Goal: Download file/media

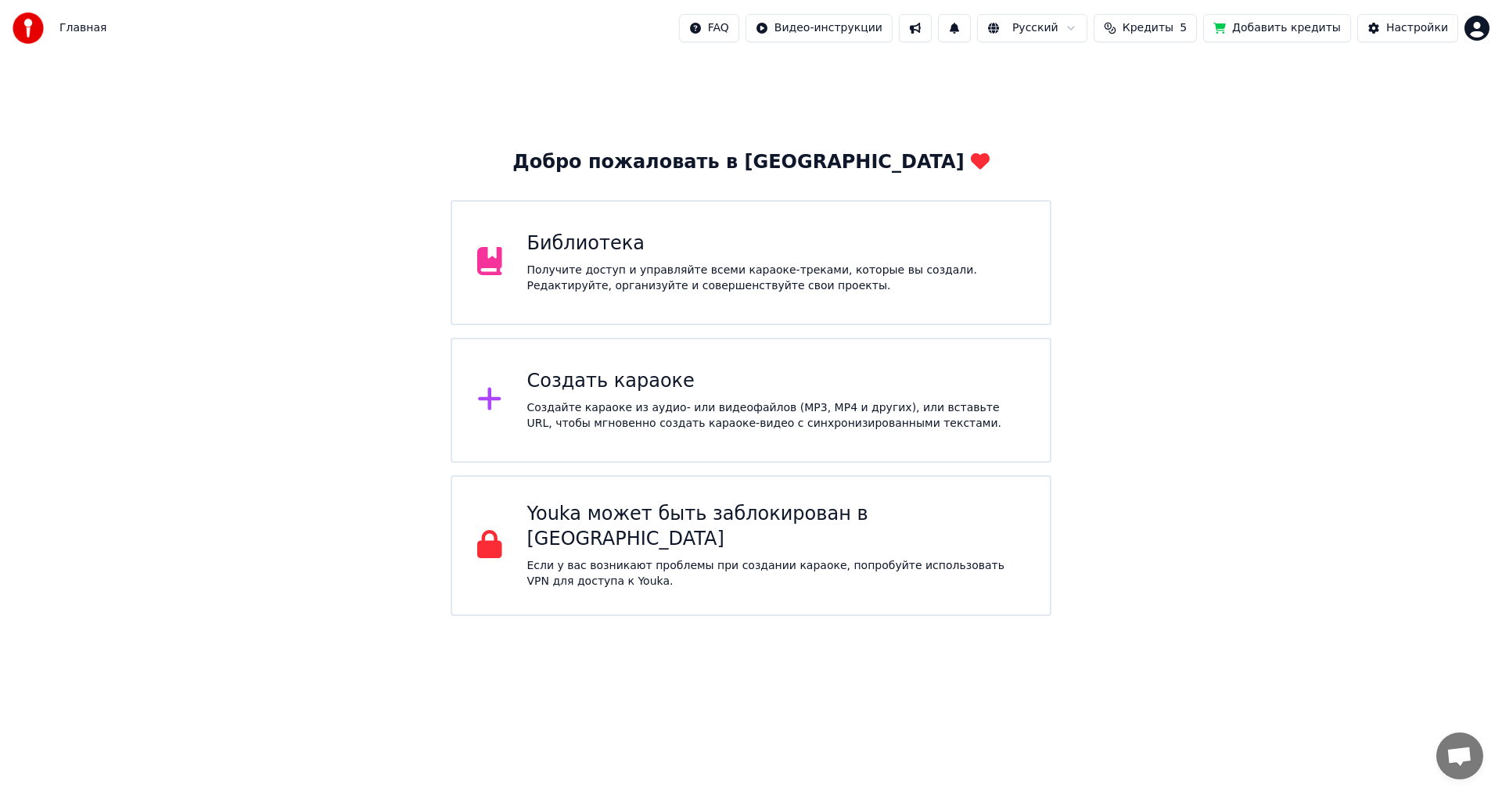
click at [912, 375] on div "Создать караоке" at bounding box center [776, 381] width 498 height 25
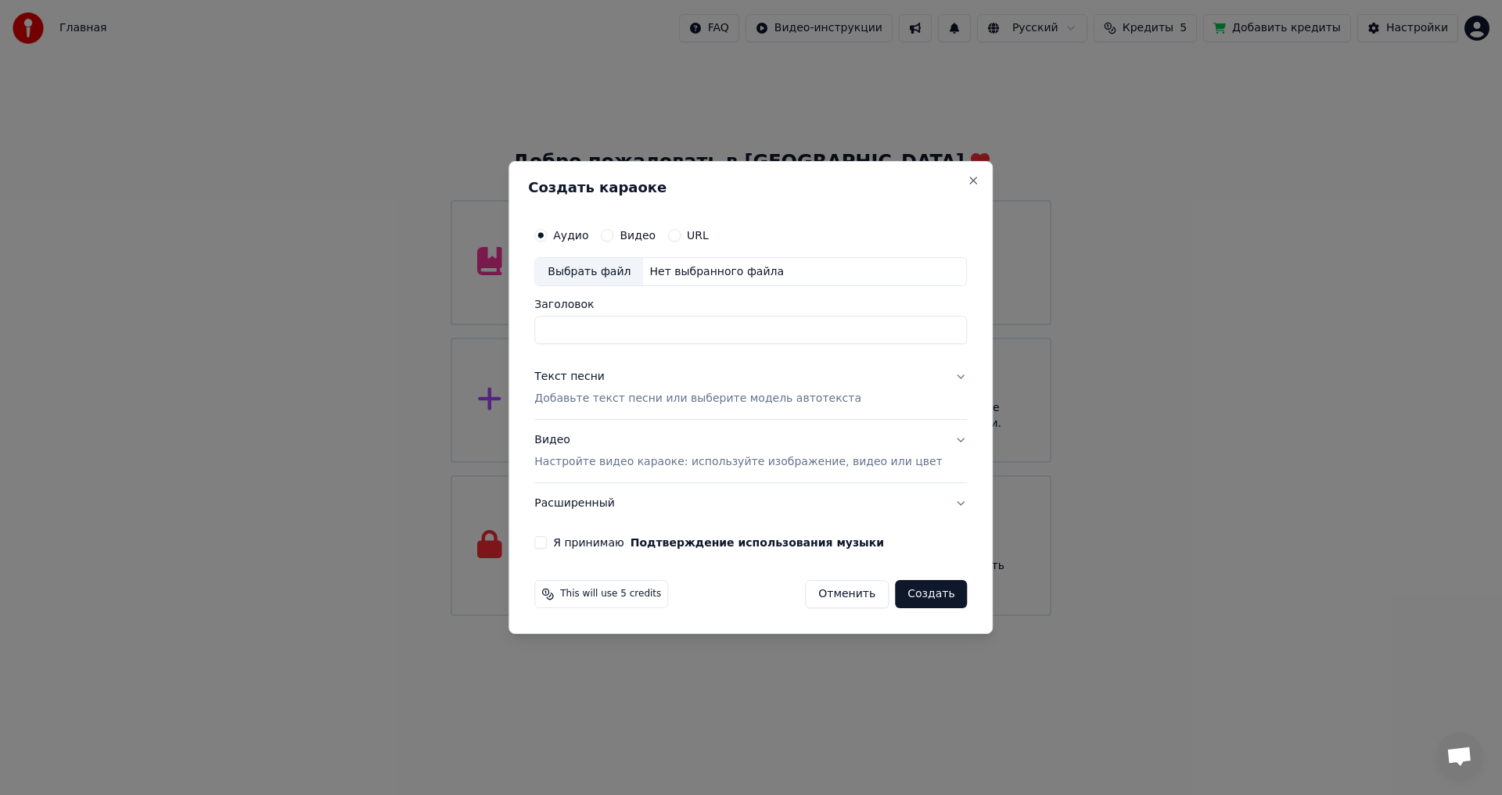
click at [965, 174] on div "Создать караоке Аудио Видео URL Выбрать файл Нет выбранного файла Заголовок Тек…" at bounding box center [750, 398] width 484 height 474
click at [967, 180] on button "Close" at bounding box center [973, 180] width 13 height 13
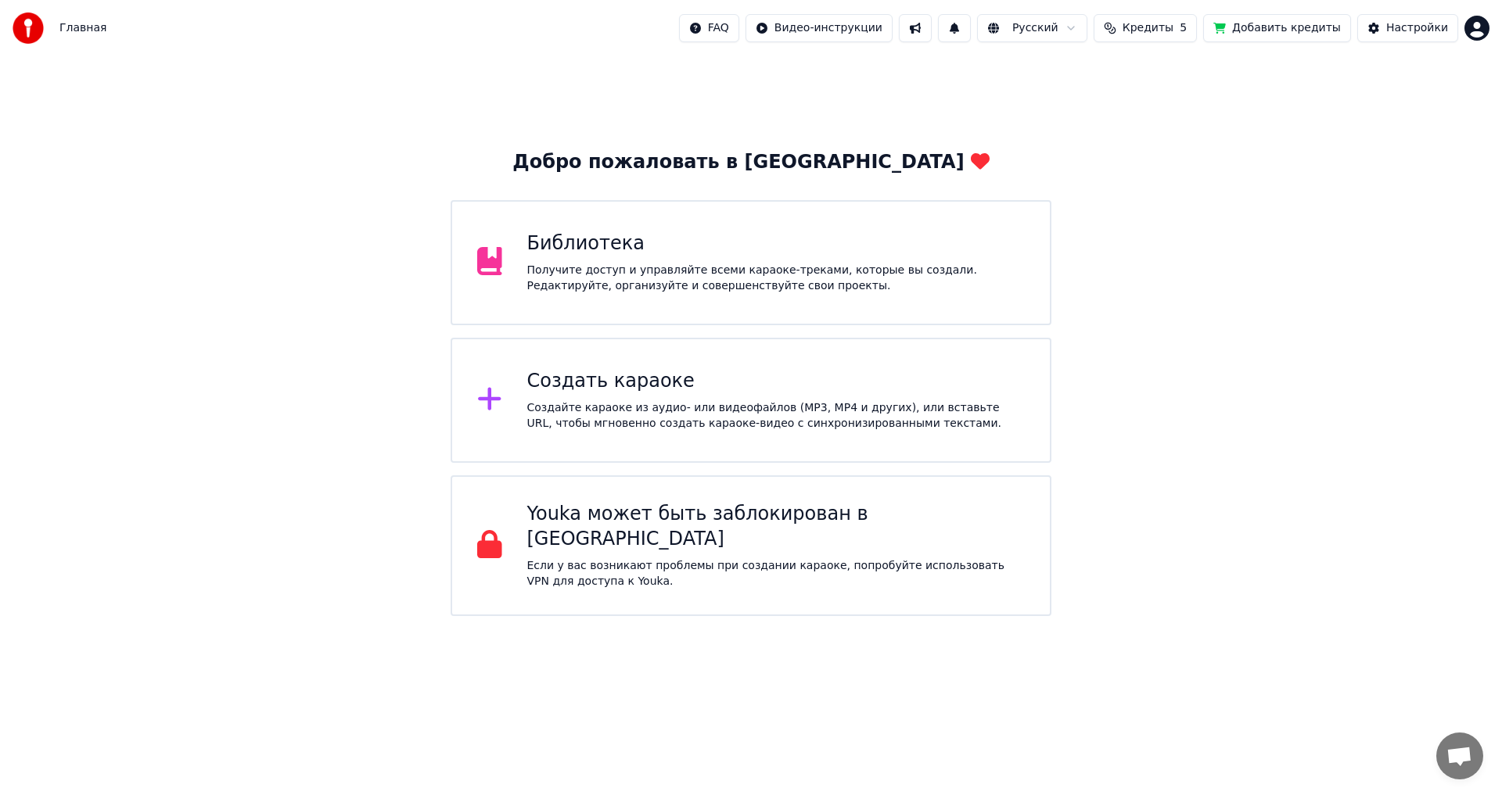
click at [801, 249] on div "Библиотека" at bounding box center [776, 243] width 498 height 25
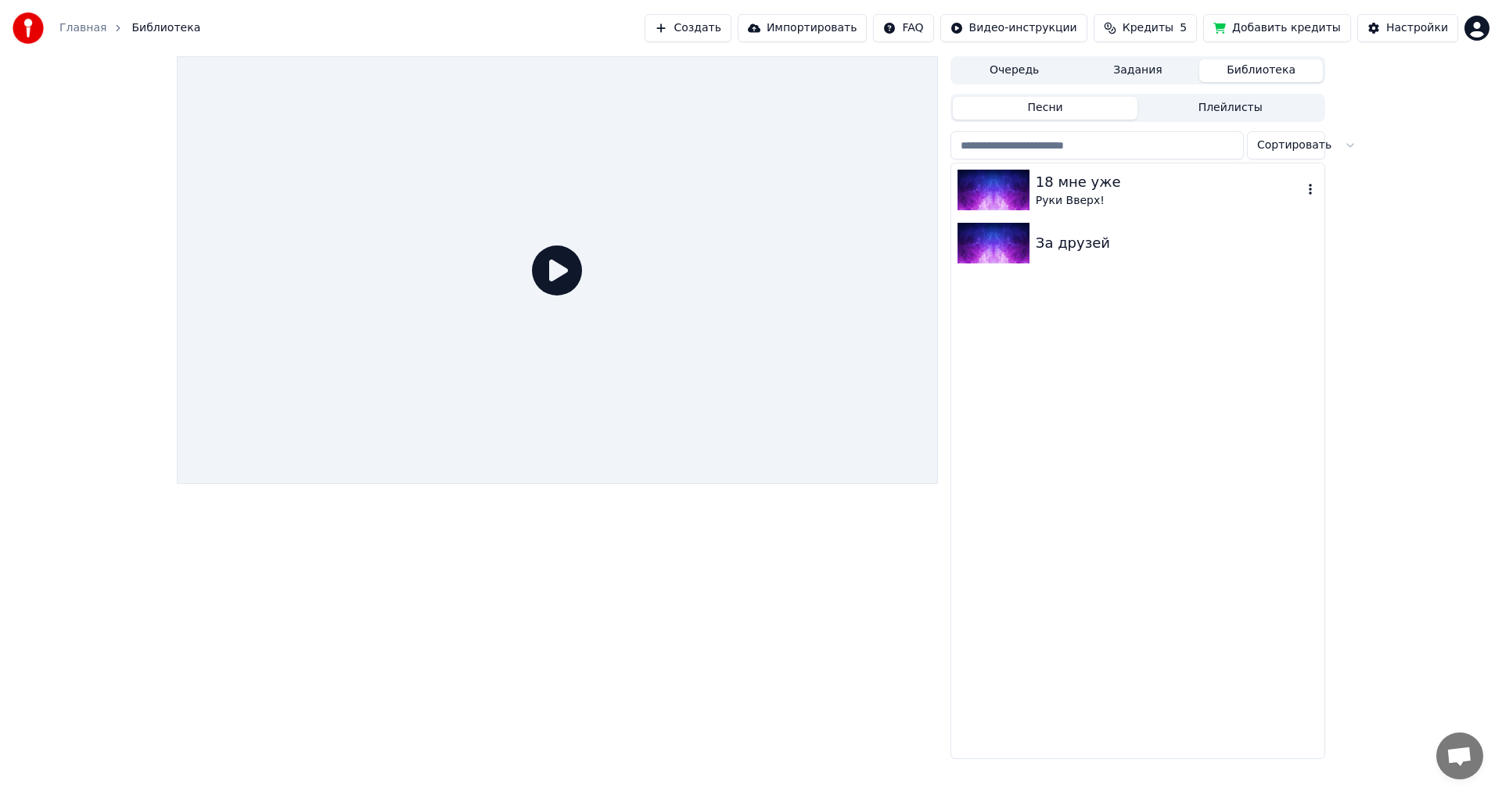
click at [1165, 174] on div "18 мне уже" at bounding box center [1168, 182] width 267 height 22
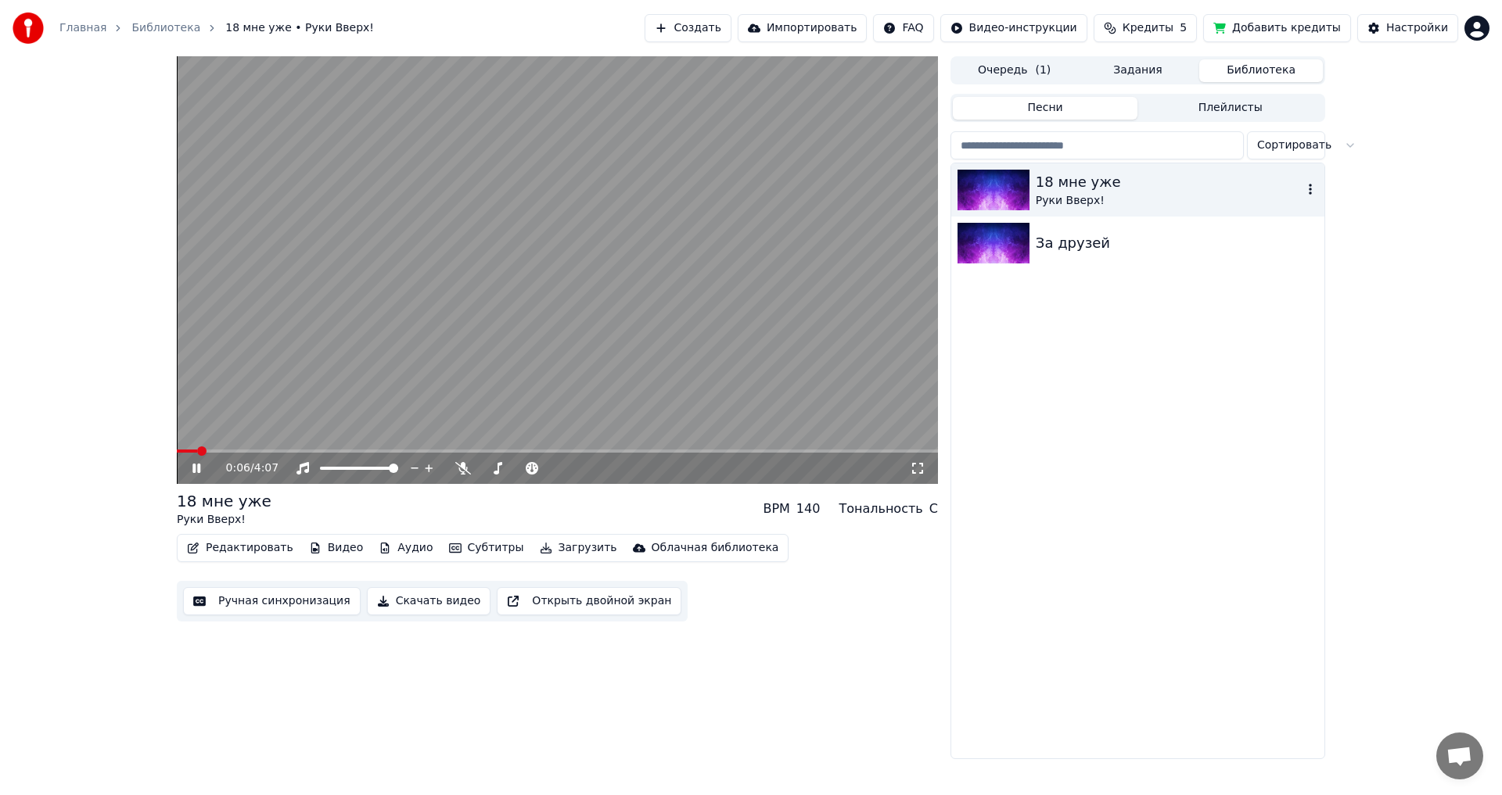
click at [1307, 183] on icon "button" at bounding box center [1310, 189] width 16 height 13
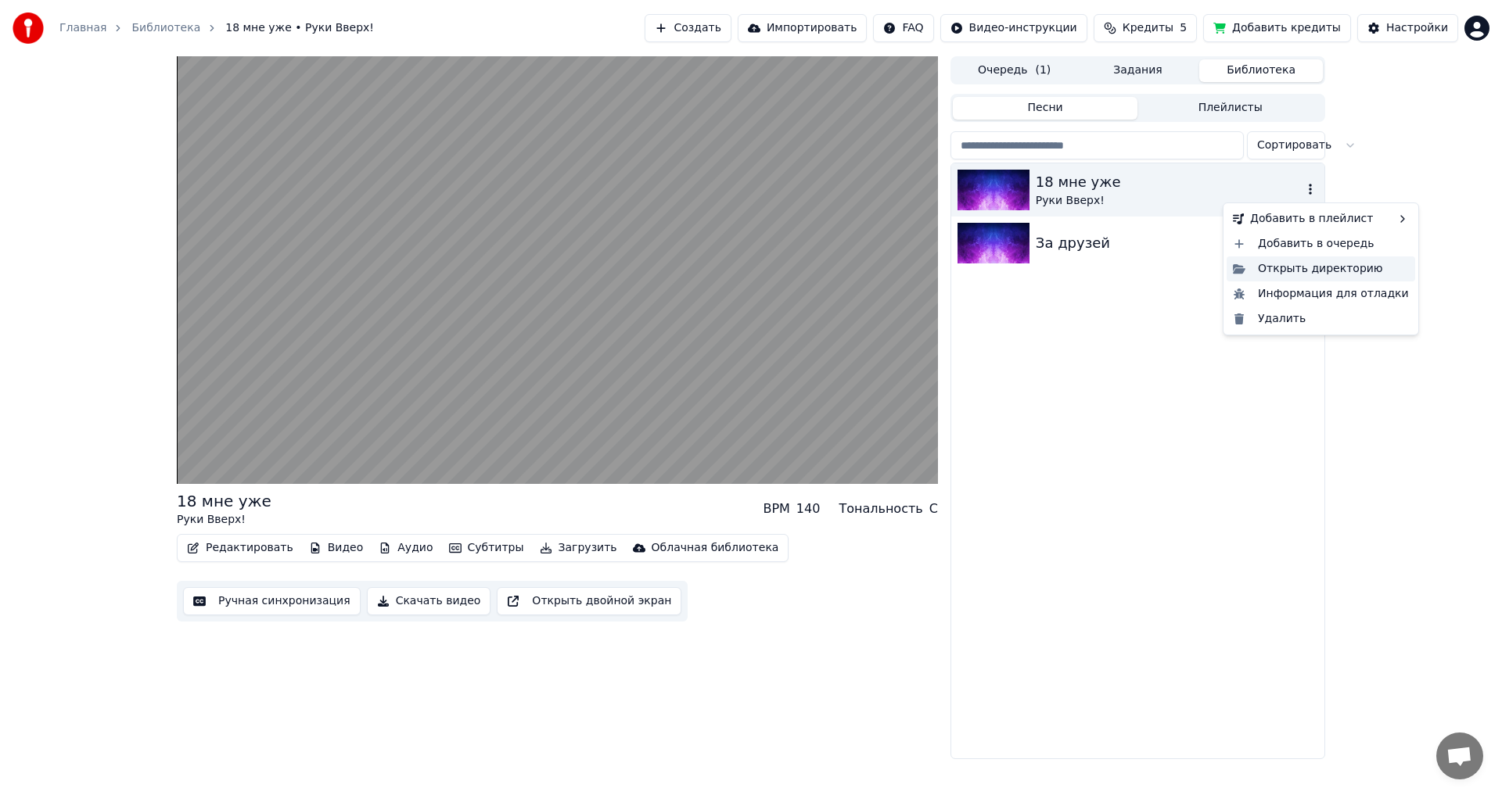
click at [1347, 272] on div "Открыть директорию" at bounding box center [1320, 269] width 188 height 25
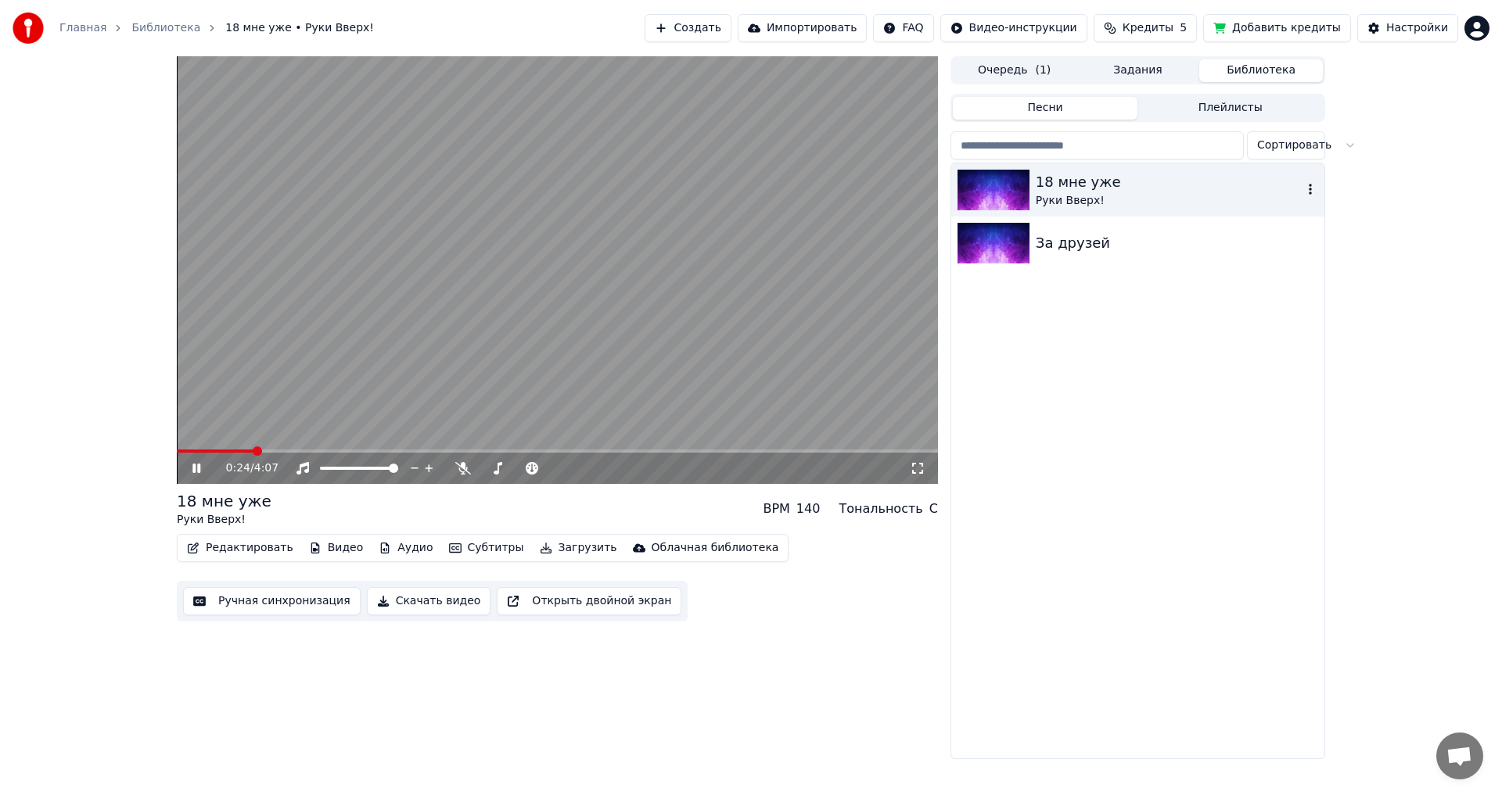
click at [542, 249] on video at bounding box center [557, 270] width 761 height 428
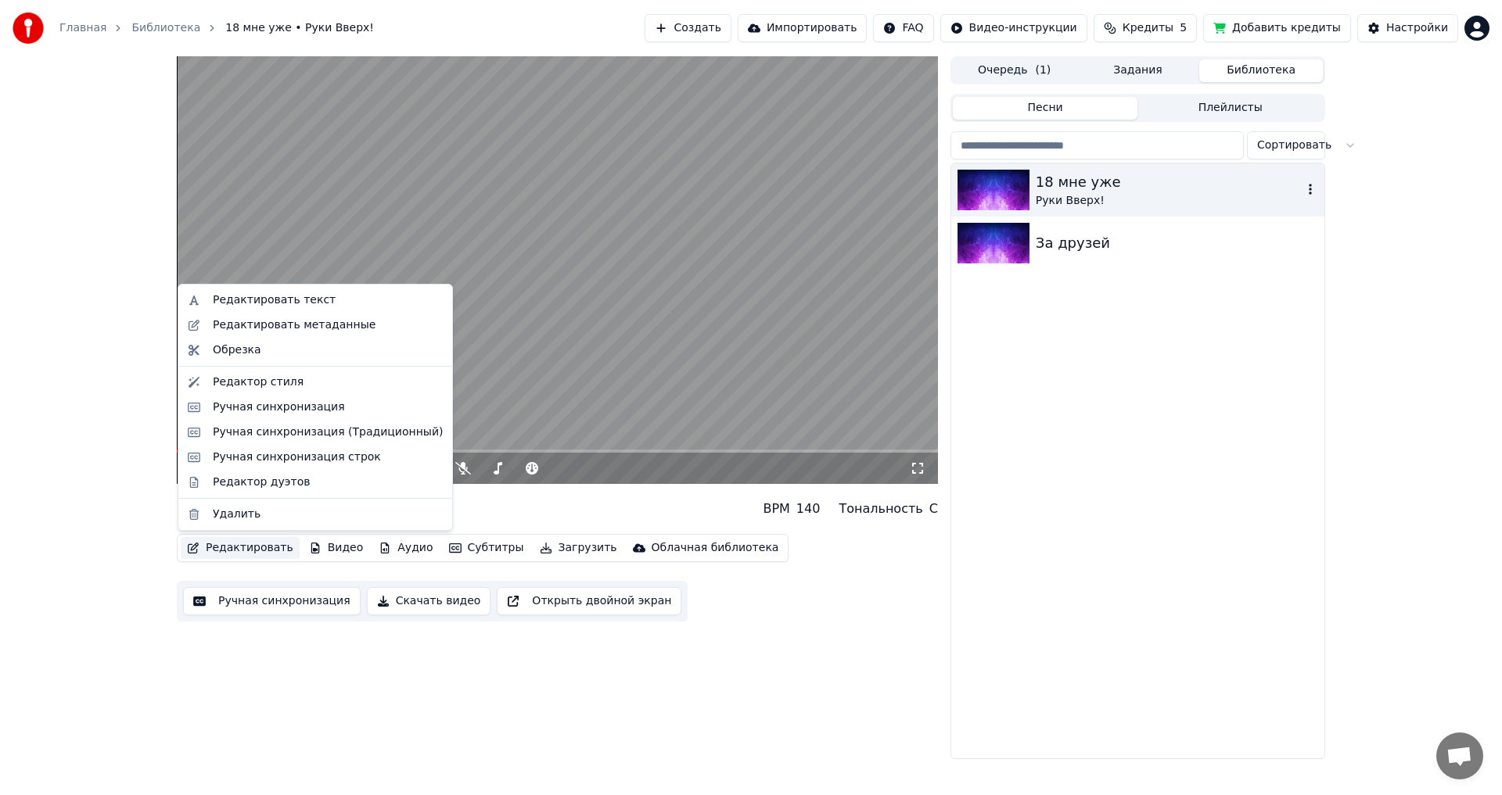
click at [248, 547] on button "Редактировать" at bounding box center [240, 548] width 119 height 22
click at [293, 301] on div "Редактировать текст" at bounding box center [274, 300] width 123 height 16
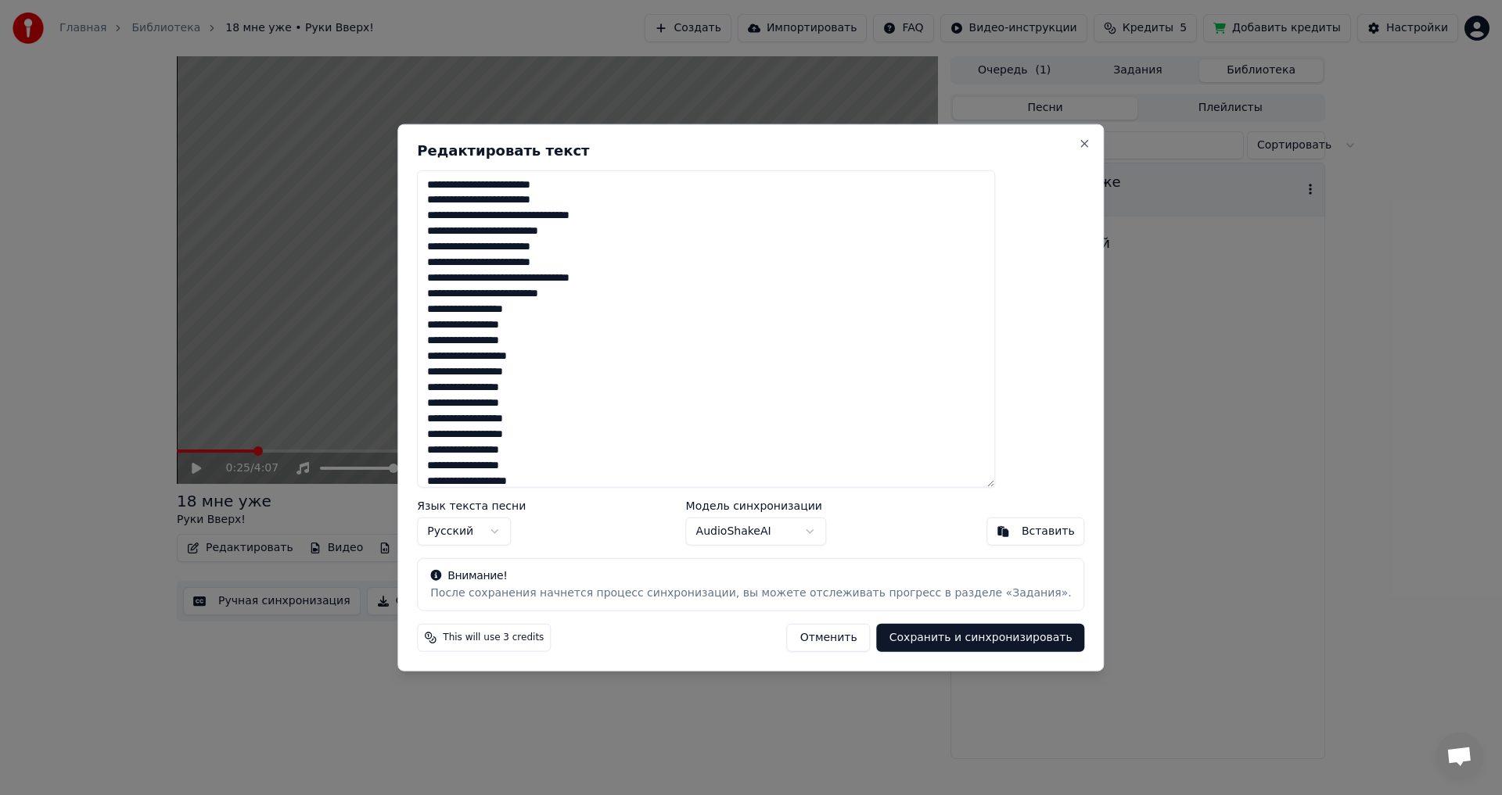
click at [633, 285] on textarea at bounding box center [706, 329] width 578 height 318
drag, startPoint x: 620, startPoint y: 290, endPoint x: 413, endPoint y: 169, distance: 240.1
click at [413, 169] on body "Главная Библиотека 18 мне уже • Руки Вверх! Создать Импортировать FAQ Видео-инс…" at bounding box center [751, 397] width 1502 height 795
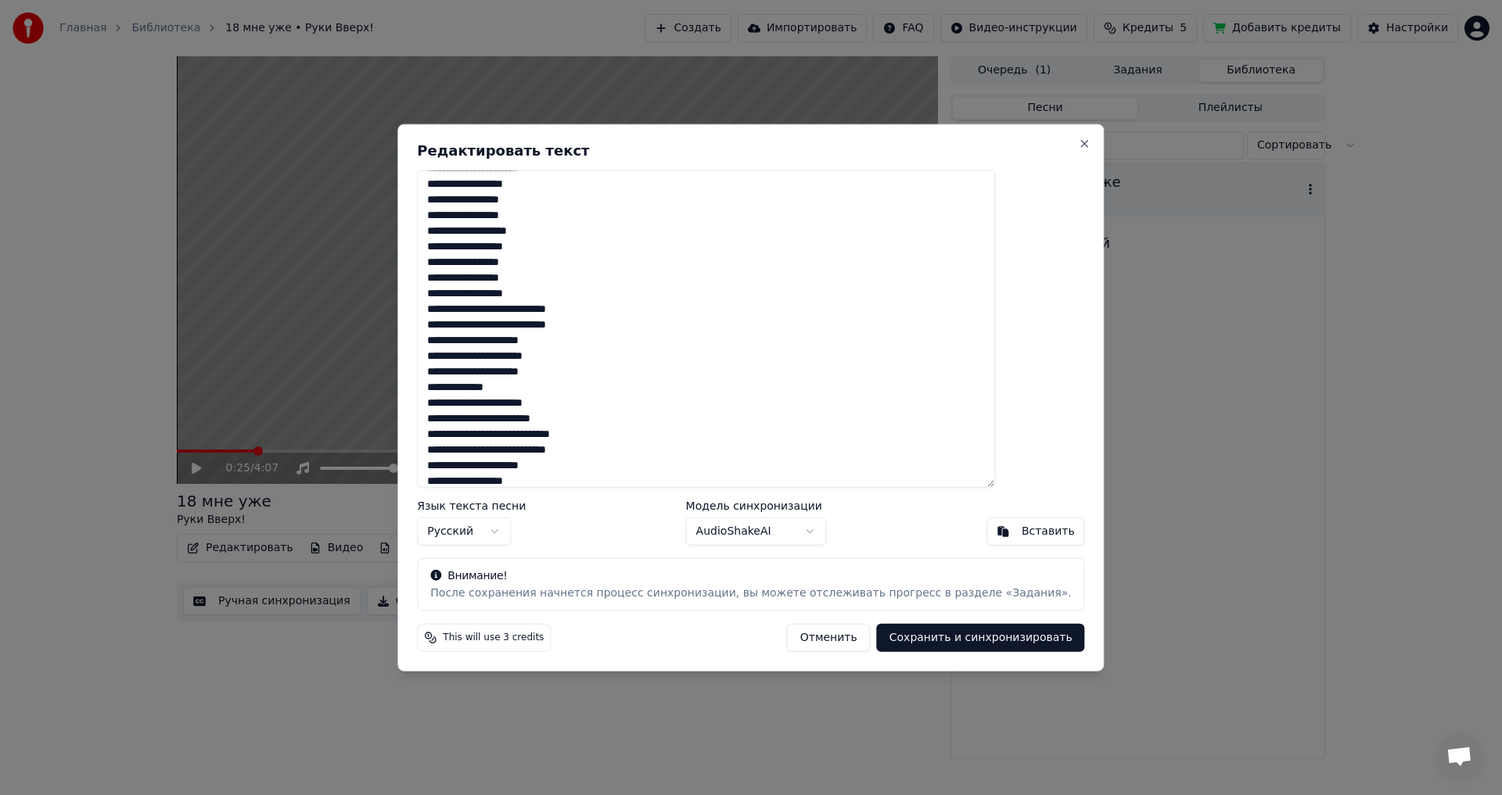
drag, startPoint x: 619, startPoint y: 323, endPoint x: 453, endPoint y: 310, distance: 166.3
click at [453, 310] on div "Редактировать текст Язык текста песни Русский Модель синхронизации AudioShakeAI…" at bounding box center [750, 398] width 706 height 548
drag, startPoint x: 608, startPoint y: 419, endPoint x: 453, endPoint y: 404, distance: 156.3
click at [453, 404] on div "Редактировать текст Язык текста песни Русский Модель синхронизации AudioShakeAI…" at bounding box center [750, 398] width 706 height 548
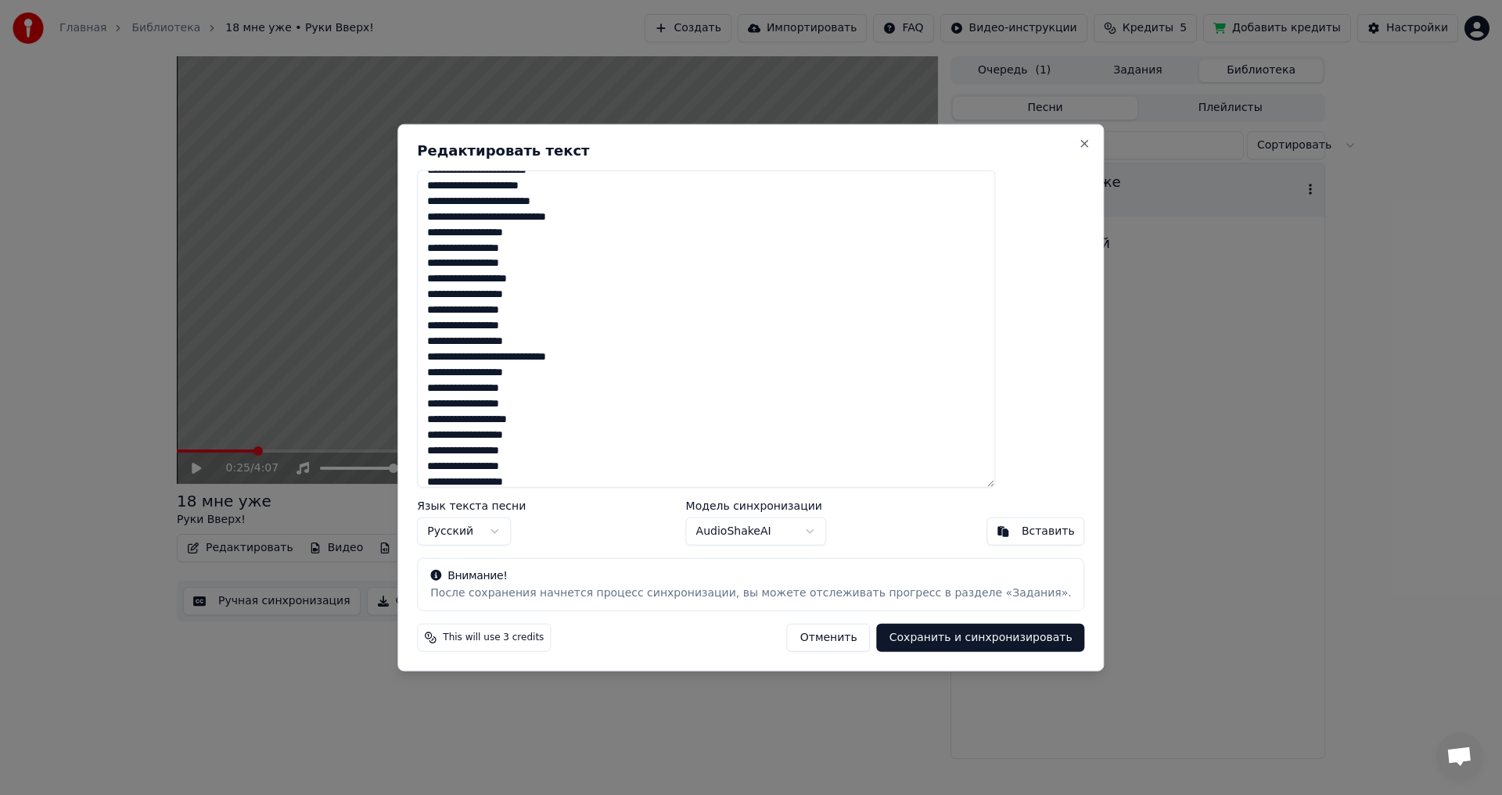
scroll to position [938, 0]
drag, startPoint x: 616, startPoint y: 357, endPoint x: 447, endPoint y: 357, distance: 168.9
click at [447, 357] on div "Редактировать текст Язык текста песни Русский Модель синхронизации AudioShakeAI…" at bounding box center [750, 398] width 706 height 548
drag, startPoint x: 617, startPoint y: 473, endPoint x: 454, endPoint y: 346, distance: 206.7
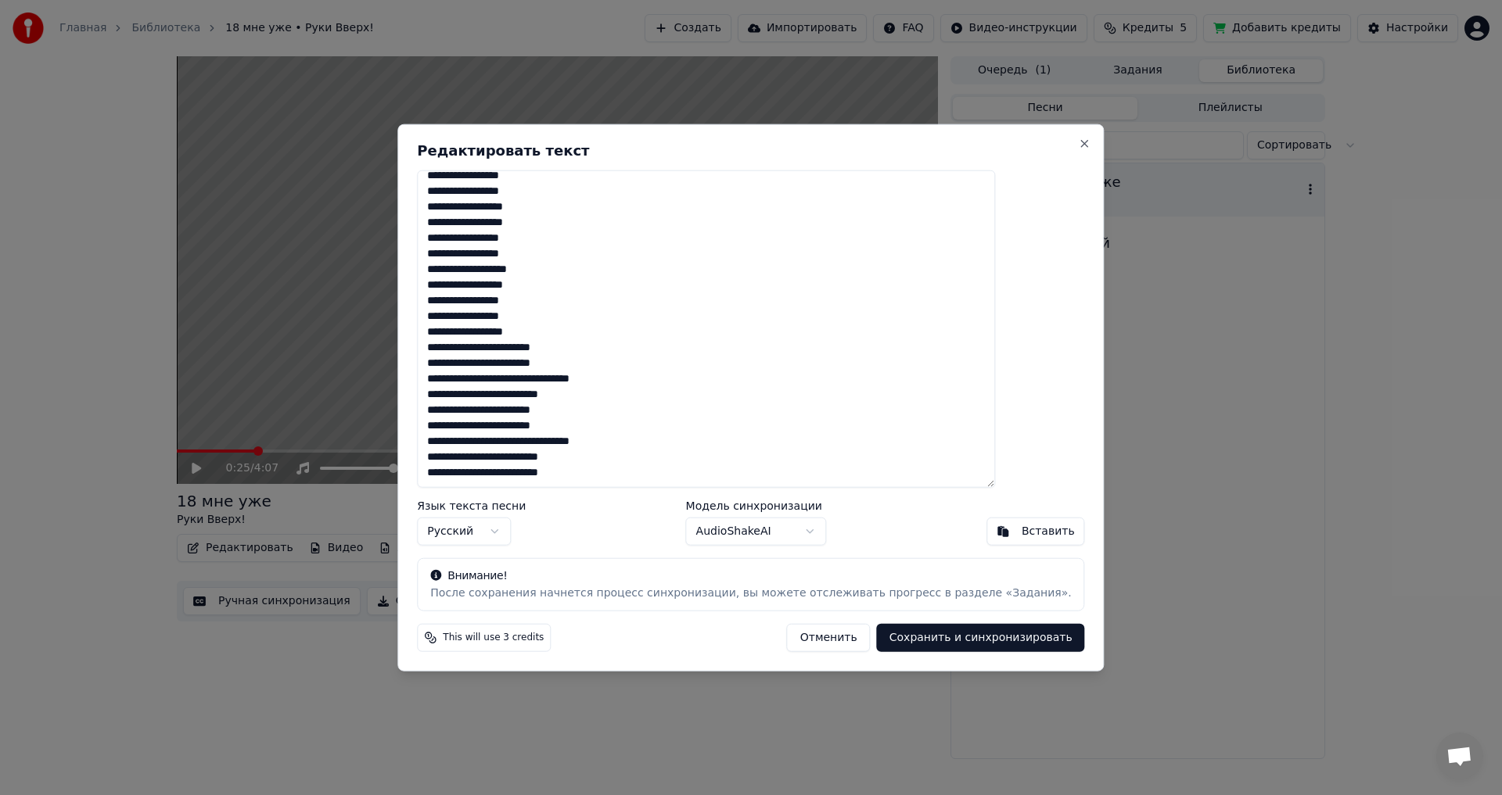
click at [454, 346] on div "Редактировать текст Язык текста песни Русский Модель синхронизации AudioShakeAI…" at bounding box center [750, 398] width 706 height 548
type textarea "**********"
click at [906, 639] on button "Сохранить и синхронизировать" at bounding box center [981, 638] width 208 height 28
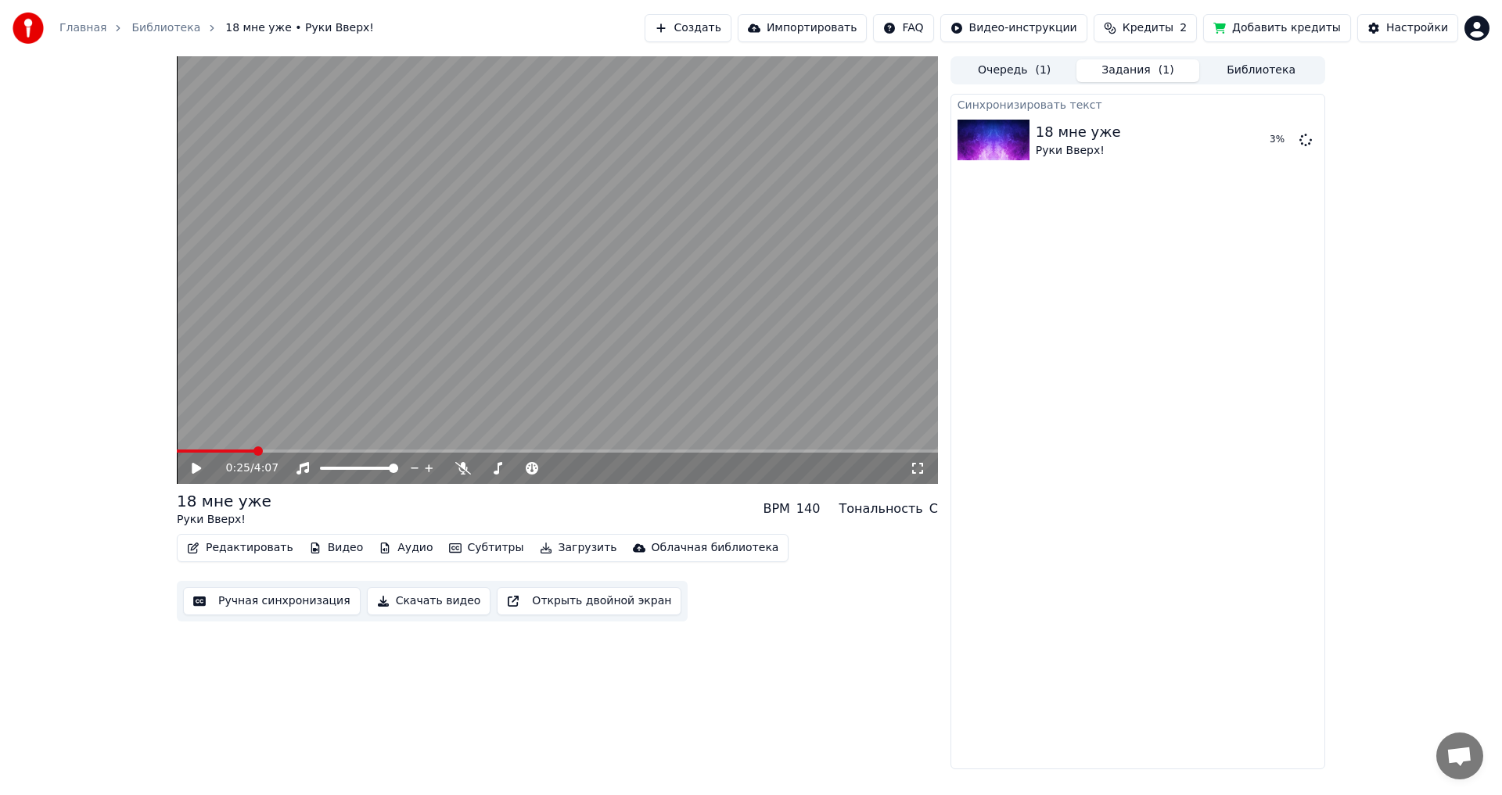
click at [1256, 67] on button "Библиотека" at bounding box center [1261, 70] width 124 height 23
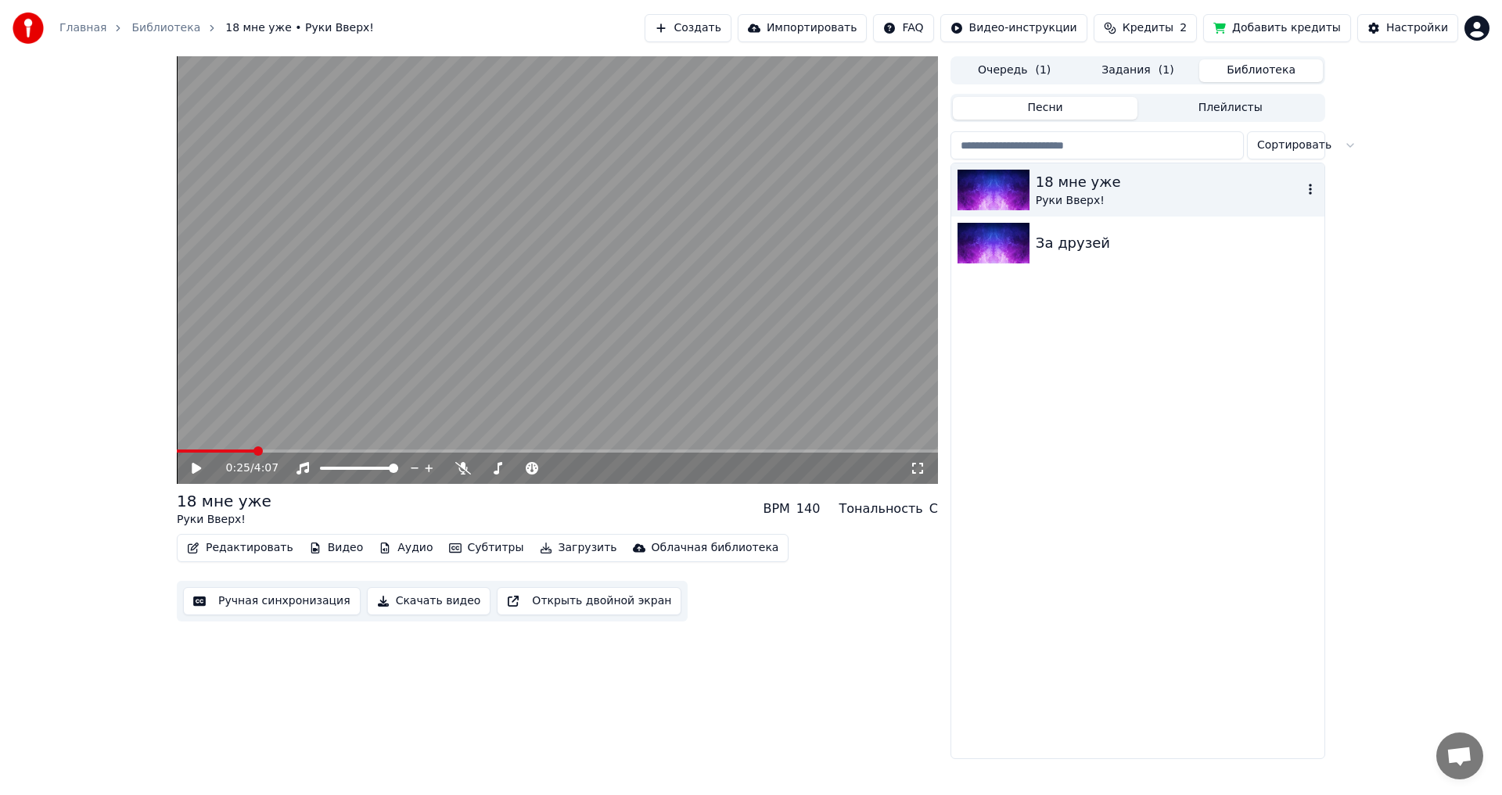
click at [1311, 193] on icon "button" at bounding box center [1309, 189] width 3 height 11
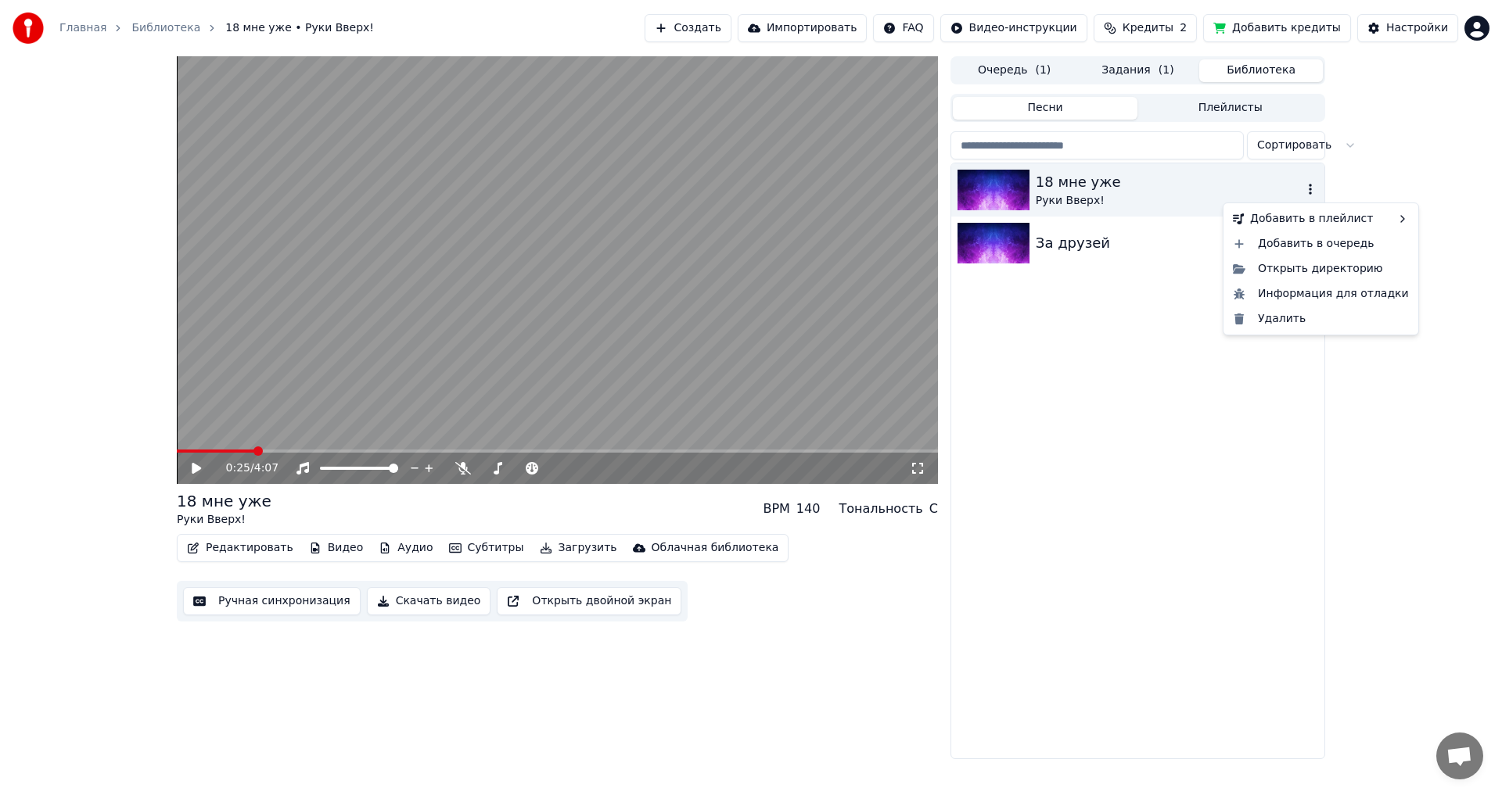
click at [1232, 189] on div "18 мне уже" at bounding box center [1168, 182] width 267 height 22
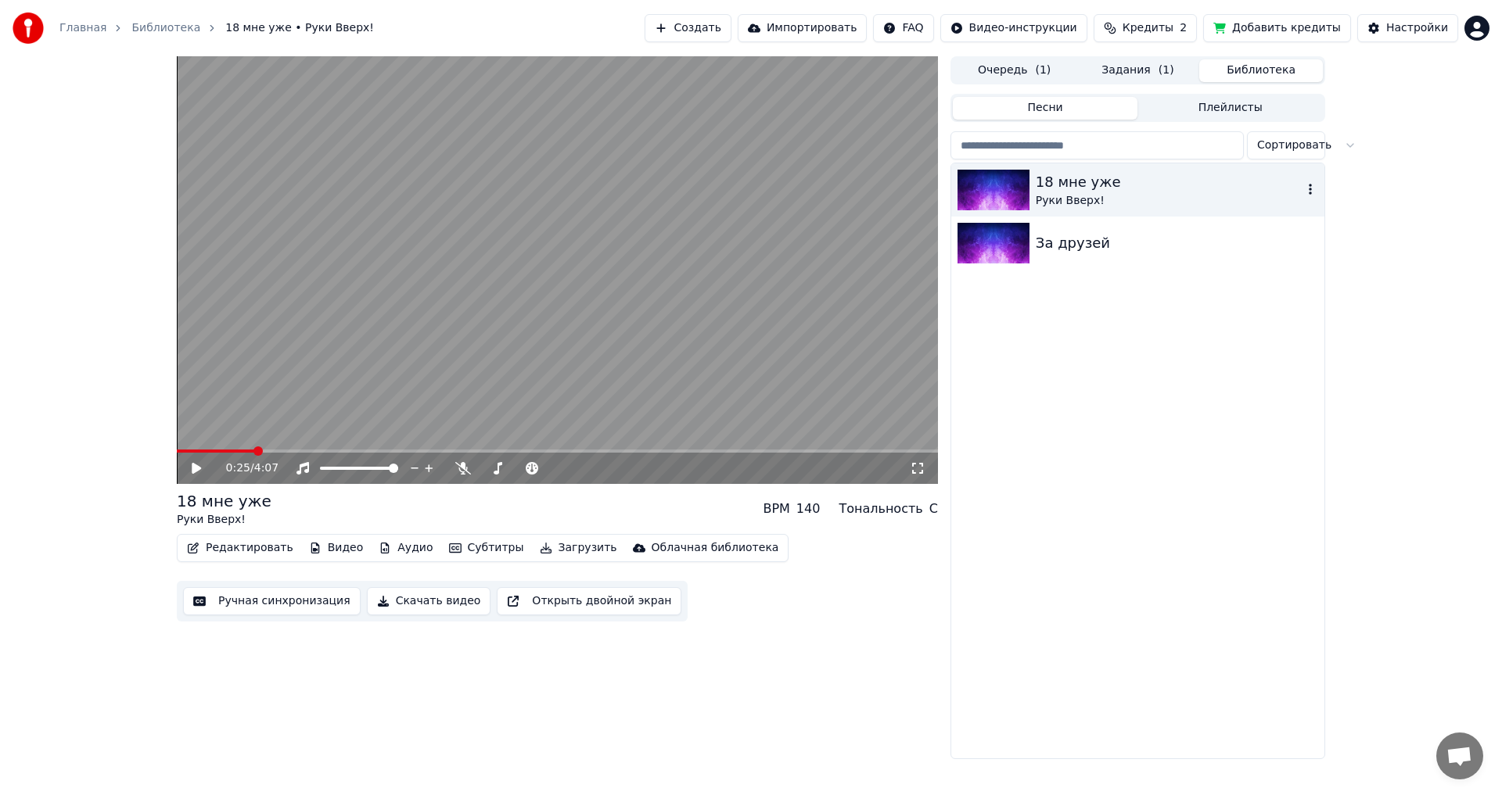
click at [1181, 187] on div "18 мне уже" at bounding box center [1168, 182] width 267 height 22
click at [1142, 72] on button "Задания ( 1 )" at bounding box center [1138, 70] width 124 height 23
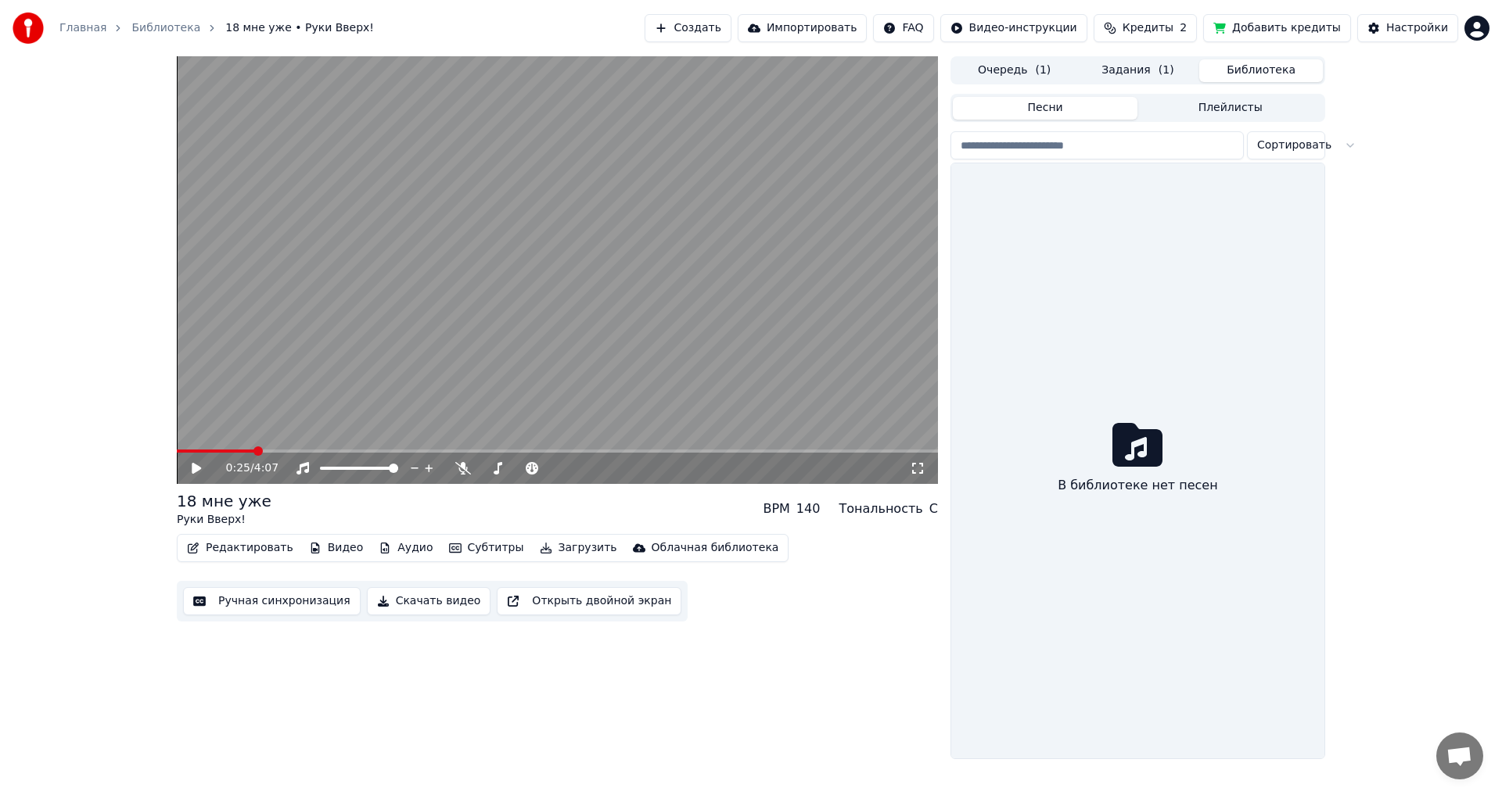
click at [1243, 64] on button "Библиотека" at bounding box center [1261, 70] width 124 height 23
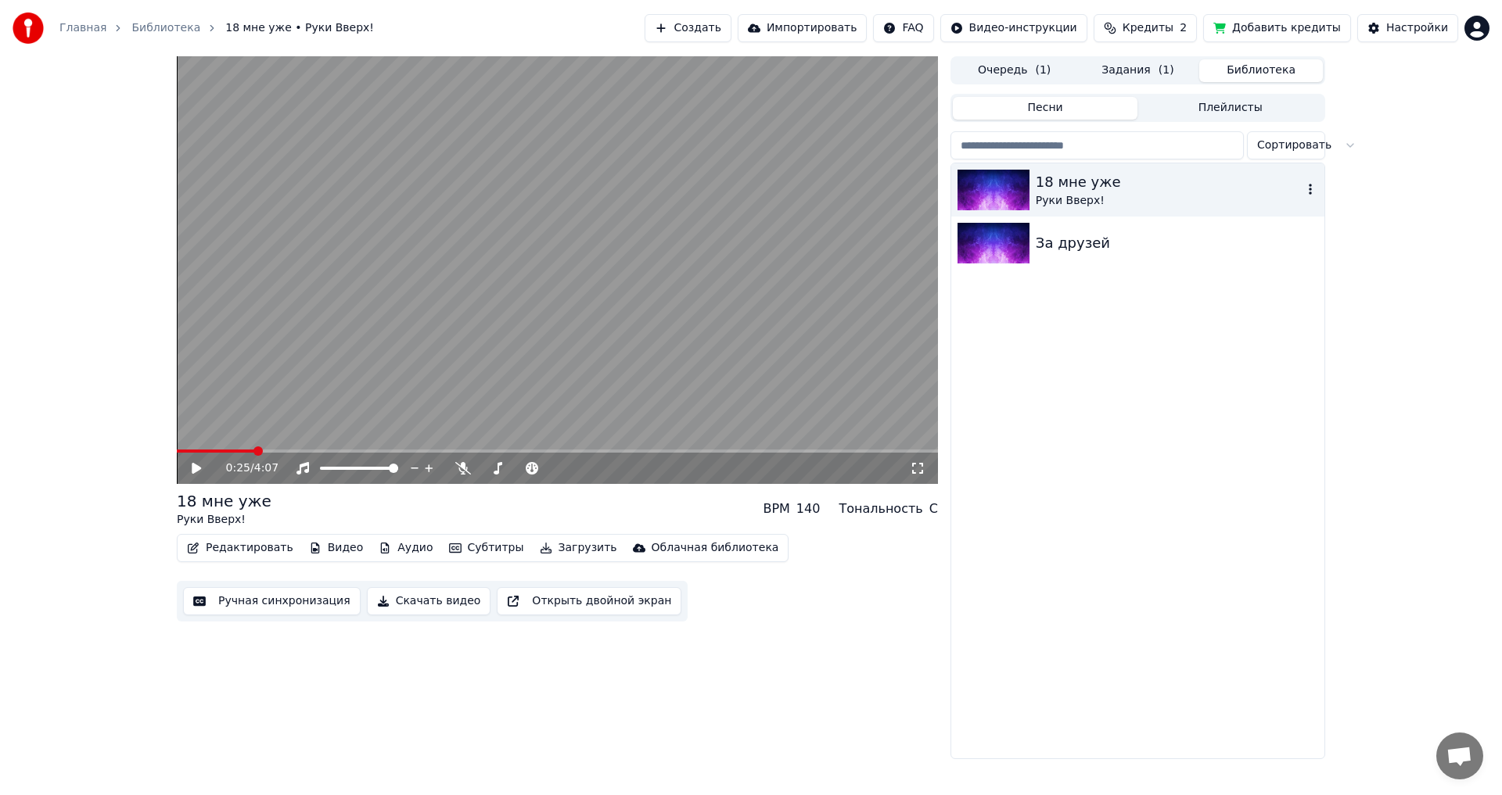
click at [1139, 179] on div "18 мне уже" at bounding box center [1168, 182] width 267 height 22
click at [1292, 188] on div "18 мне уже" at bounding box center [1168, 182] width 267 height 22
click at [1307, 191] on icon "button" at bounding box center [1310, 189] width 16 height 13
click at [1057, 238] on div "За друзей" at bounding box center [1168, 243] width 267 height 22
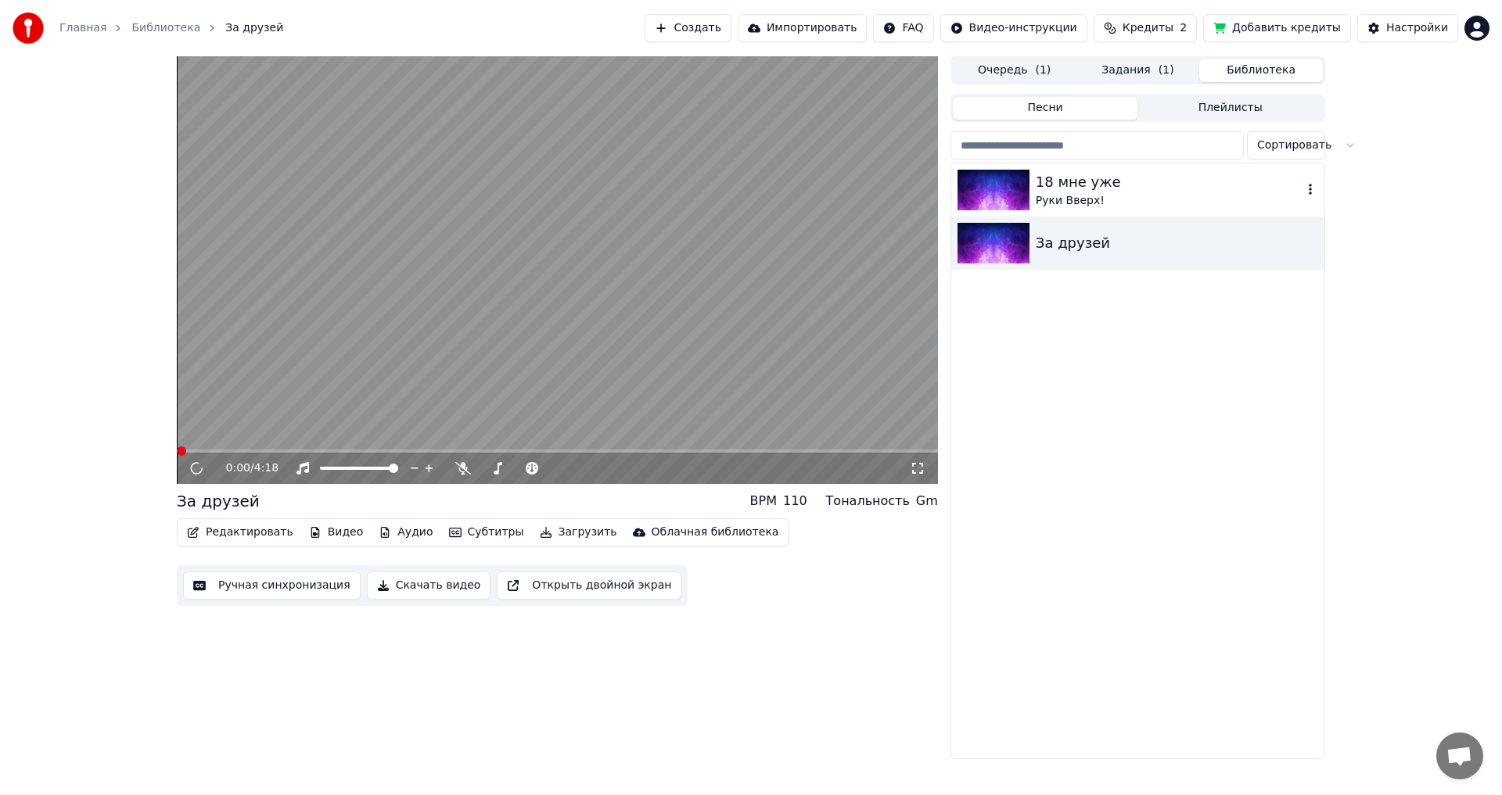
click at [1021, 192] on img at bounding box center [993, 190] width 72 height 41
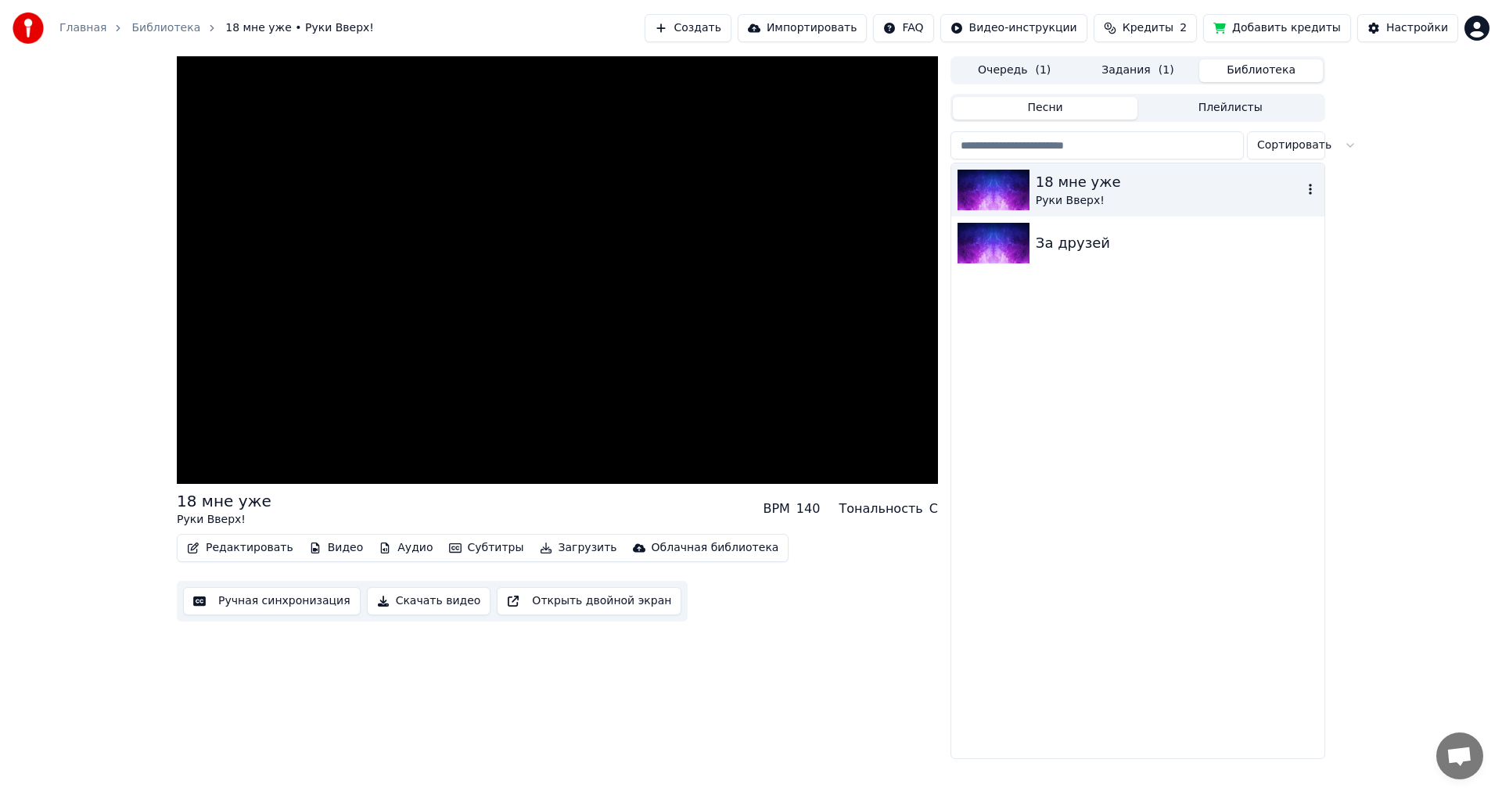
click at [1021, 192] on img at bounding box center [993, 190] width 72 height 41
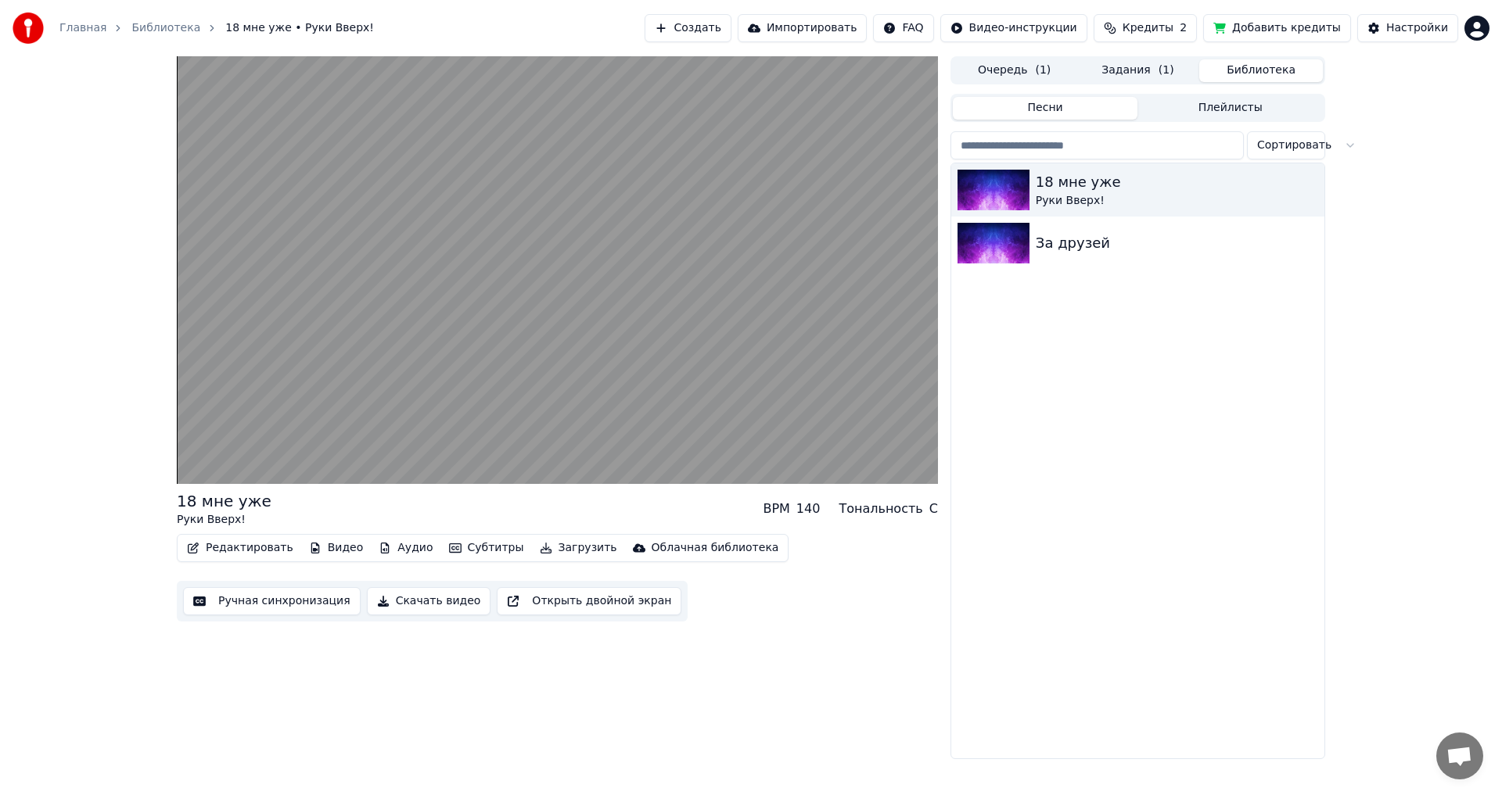
click at [1024, 69] on button "Очередь ( 1 )" at bounding box center [1015, 70] width 124 height 23
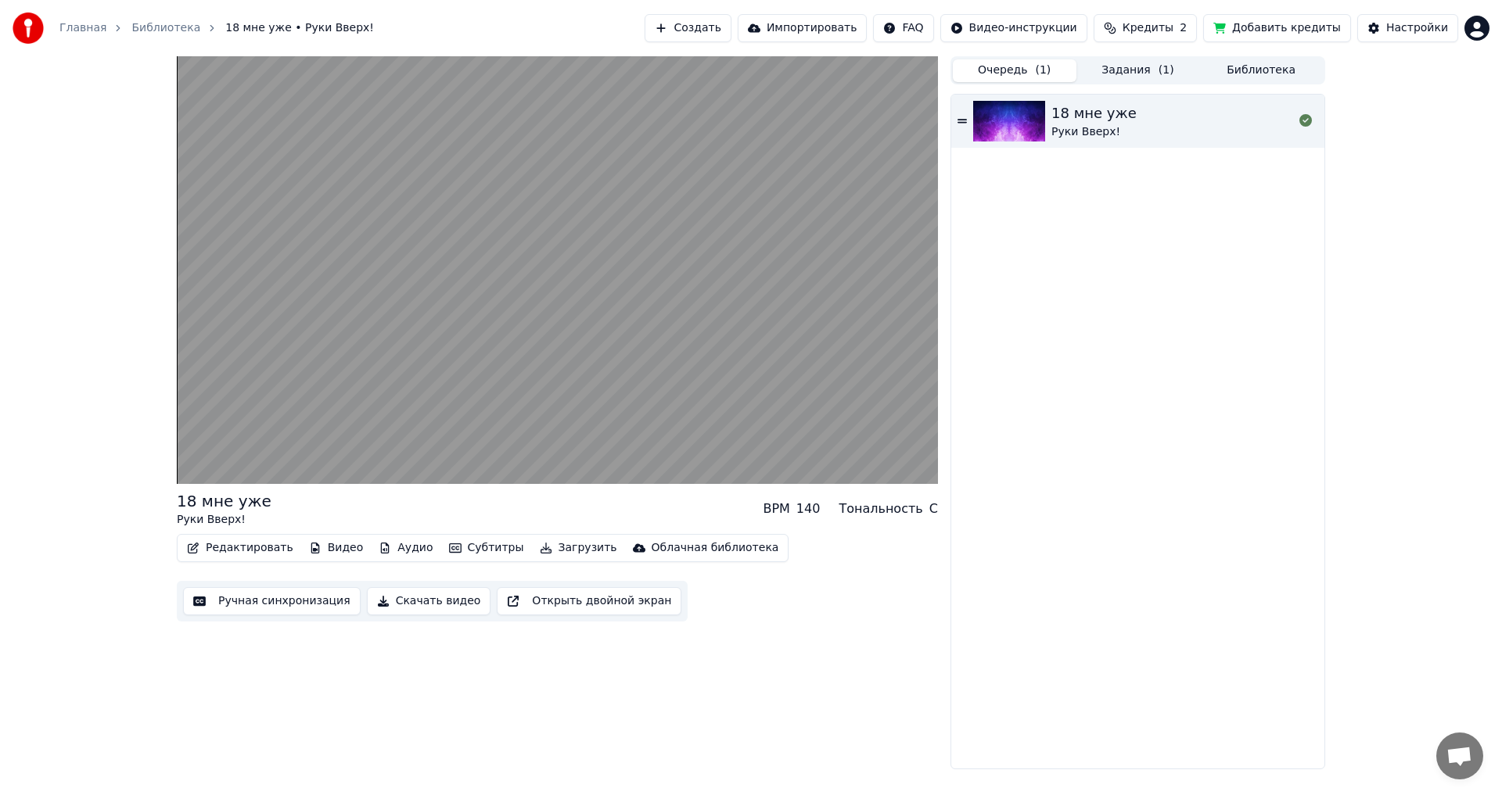
click at [1125, 68] on button "Задания ( 1 )" at bounding box center [1138, 70] width 124 height 23
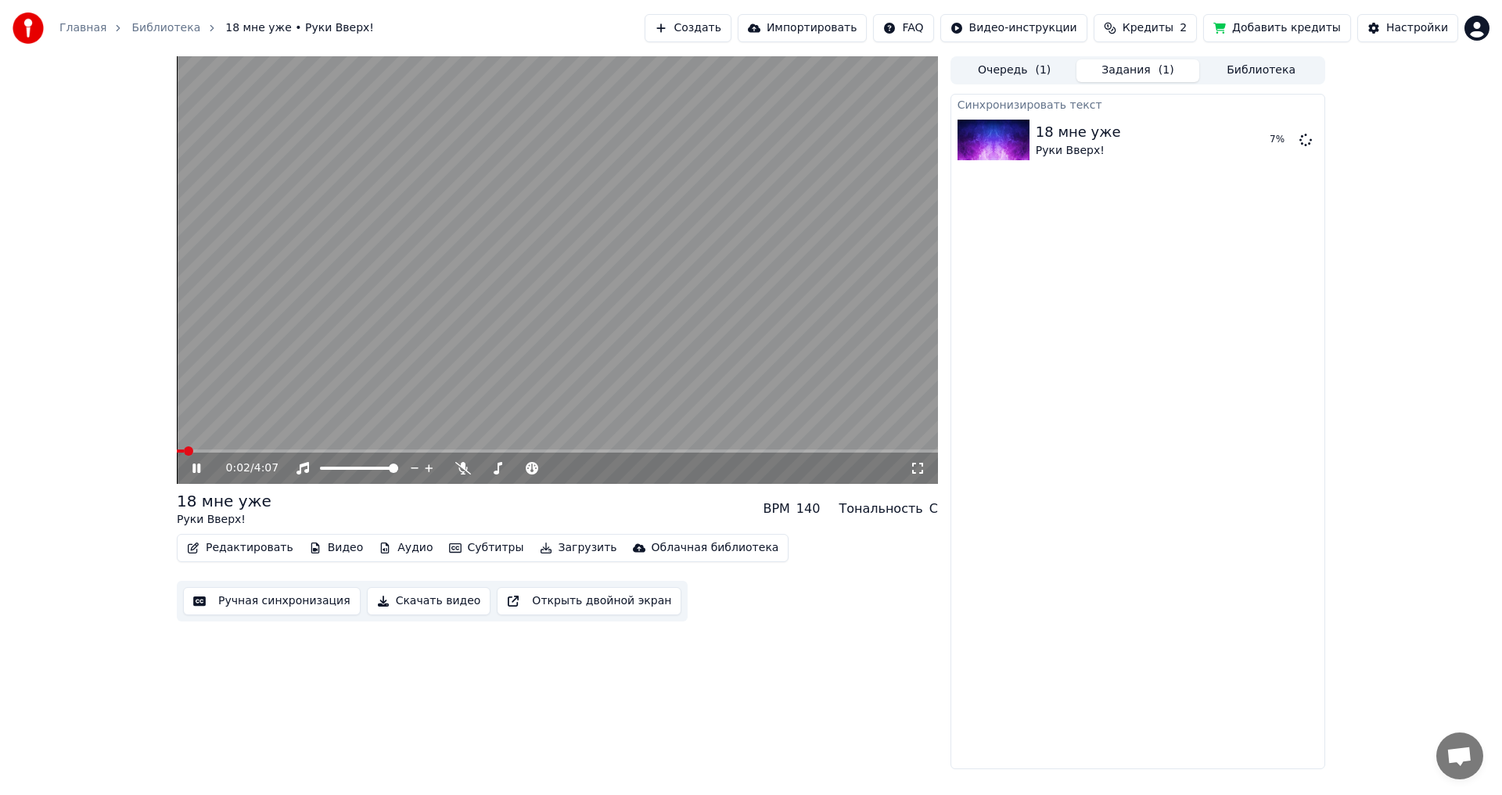
click at [641, 203] on video at bounding box center [557, 270] width 761 height 428
click at [1149, 73] on button "Задания ( 1 )" at bounding box center [1138, 70] width 124 height 23
click at [1150, 28] on span "Кредиты" at bounding box center [1147, 28] width 51 height 16
click at [1286, 27] on button "Добавить кредиты" at bounding box center [1277, 28] width 148 height 28
click at [194, 464] on icon at bounding box center [207, 468] width 37 height 13
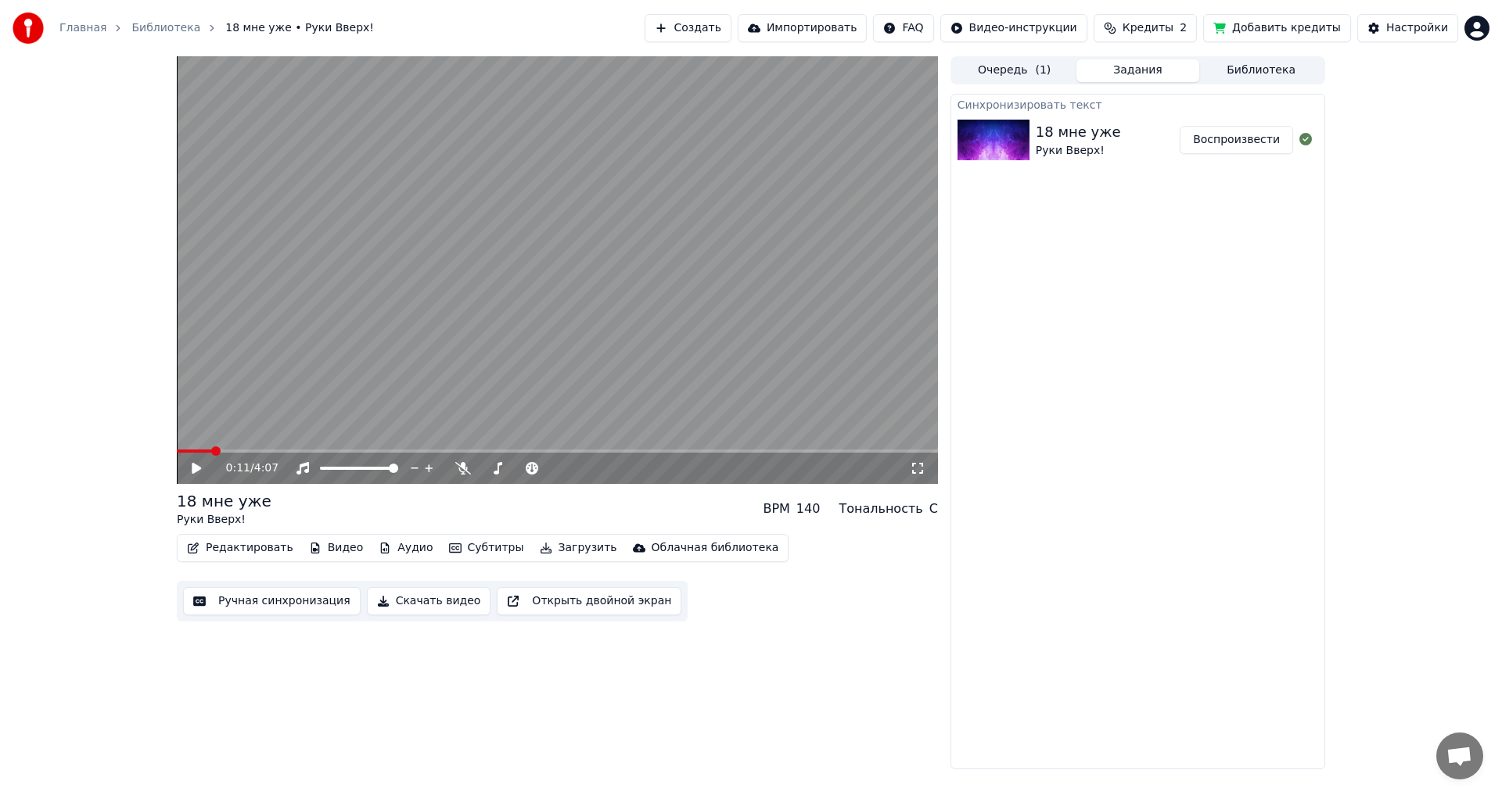
click at [1143, 66] on button "Задания" at bounding box center [1138, 70] width 124 height 23
click at [1128, 131] on div "18 мне уже [PERSON_NAME] Вверх!" at bounding box center [1107, 140] width 144 height 38
click at [1240, 71] on button "Библиотека" at bounding box center [1261, 70] width 124 height 23
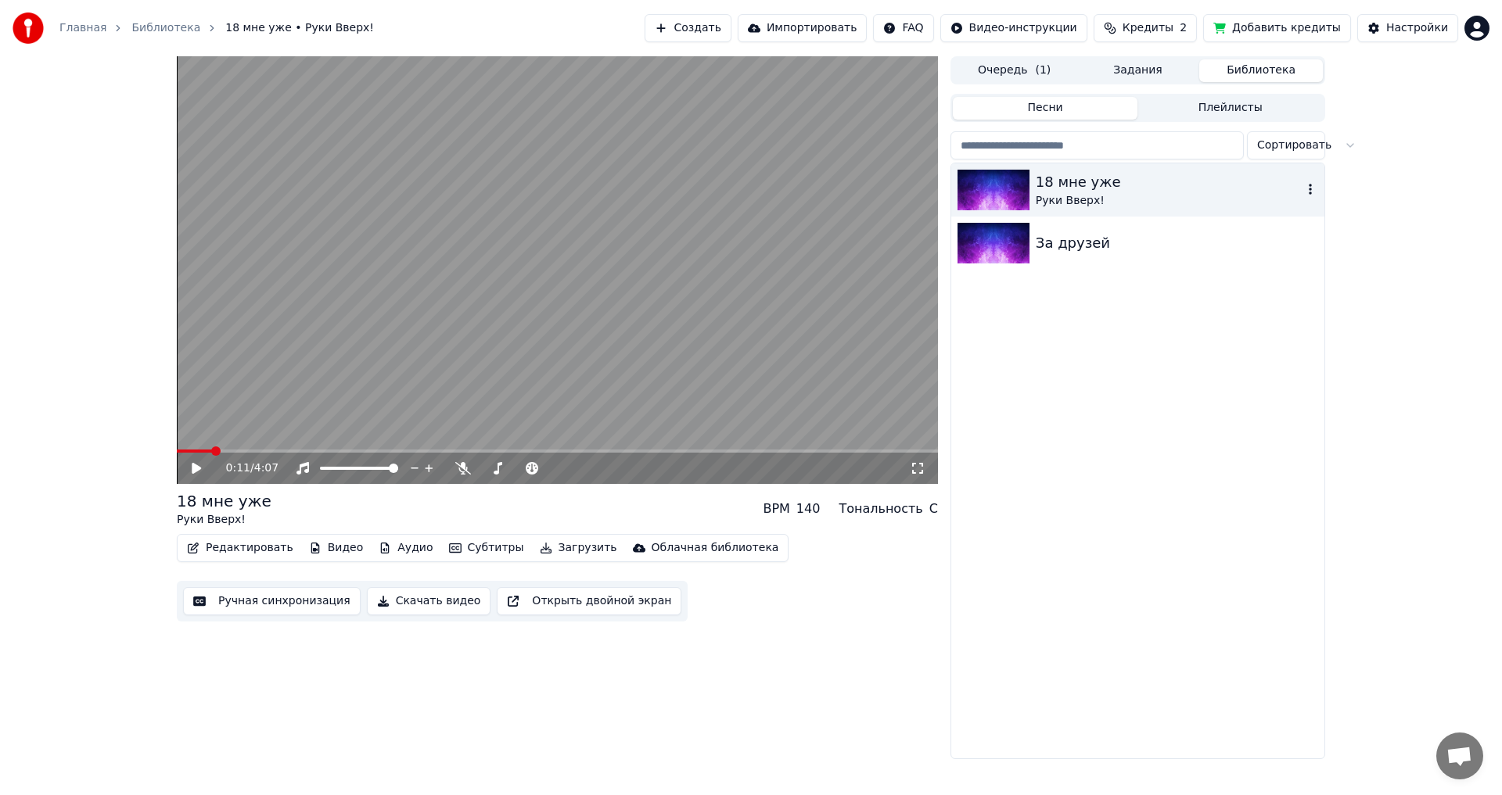
click at [1141, 198] on div "Руки Вверх!" at bounding box center [1168, 201] width 267 height 16
click at [1143, 66] on button "Задания" at bounding box center [1138, 70] width 124 height 23
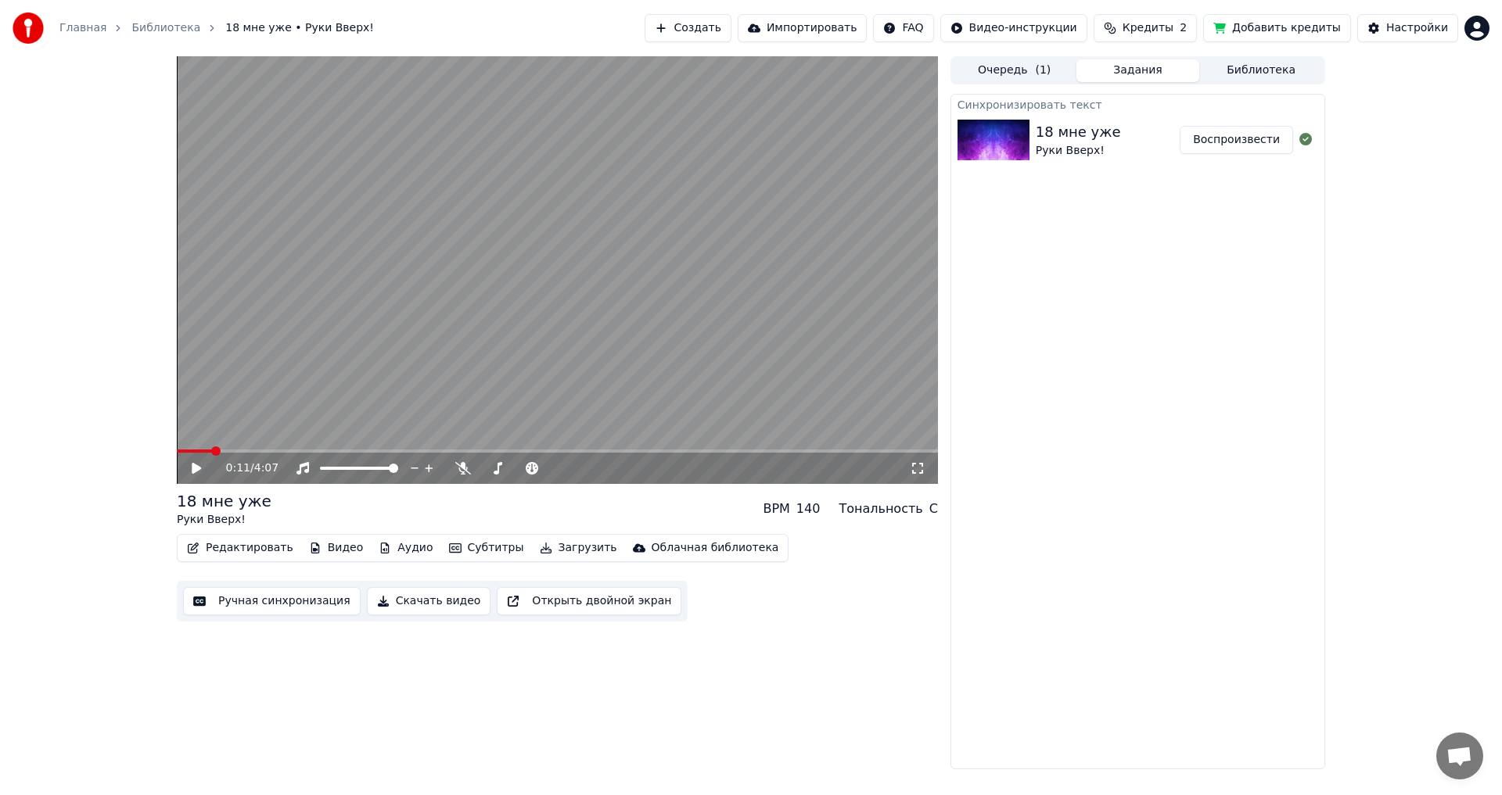
click at [1089, 140] on div "18 мне уже" at bounding box center [1077, 132] width 85 height 22
click at [1251, 139] on button "Воспроизвести" at bounding box center [1235, 140] width 113 height 28
click at [502, 469] on span at bounding box center [503, 468] width 9 height 9
click at [576, 336] on video at bounding box center [557, 270] width 761 height 428
click at [397, 601] on button "Скачать видео" at bounding box center [429, 601] width 124 height 28
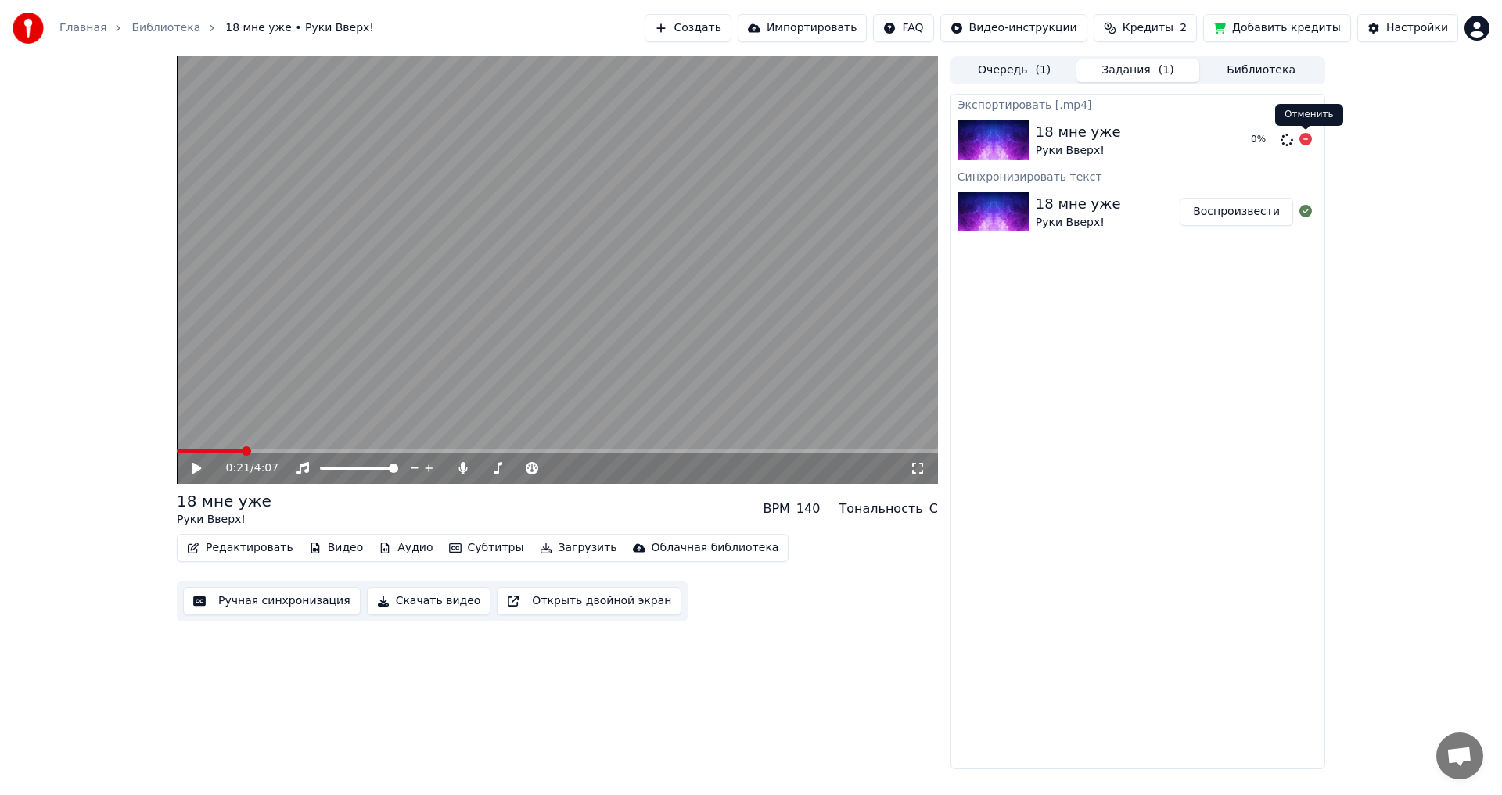
click at [1306, 142] on icon at bounding box center [1305, 139] width 13 height 13
click at [515, 470] on span at bounding box center [515, 468] width 0 height 3
click at [418, 603] on button "Скачать видео" at bounding box center [429, 601] width 124 height 28
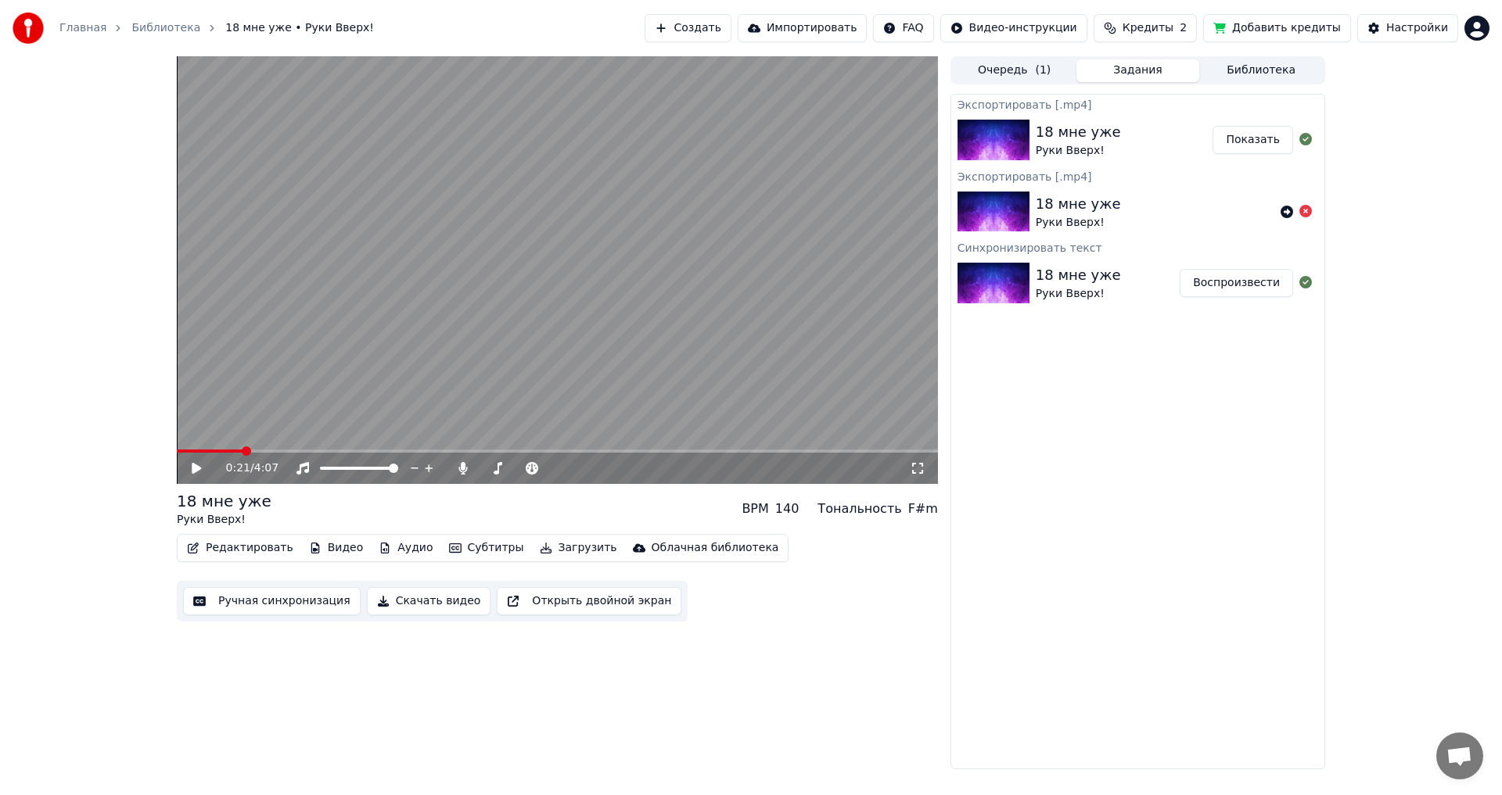
click at [1254, 145] on button "Показать" at bounding box center [1252, 140] width 81 height 28
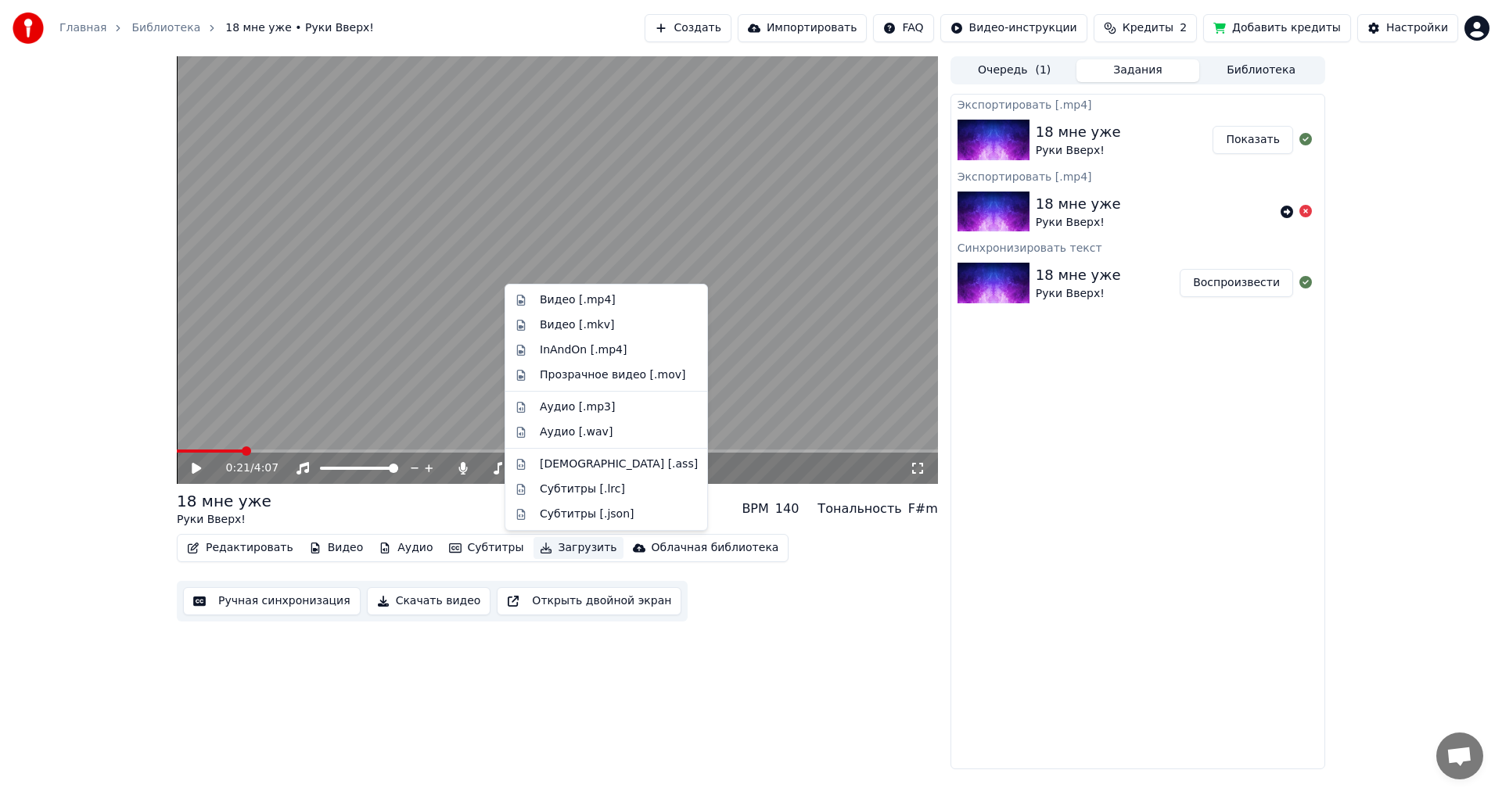
click at [551, 553] on button "Загрузить" at bounding box center [578, 548] width 90 height 22
click at [648, 374] on div "Прозрачное видео [.mov]" at bounding box center [612, 376] width 145 height 16
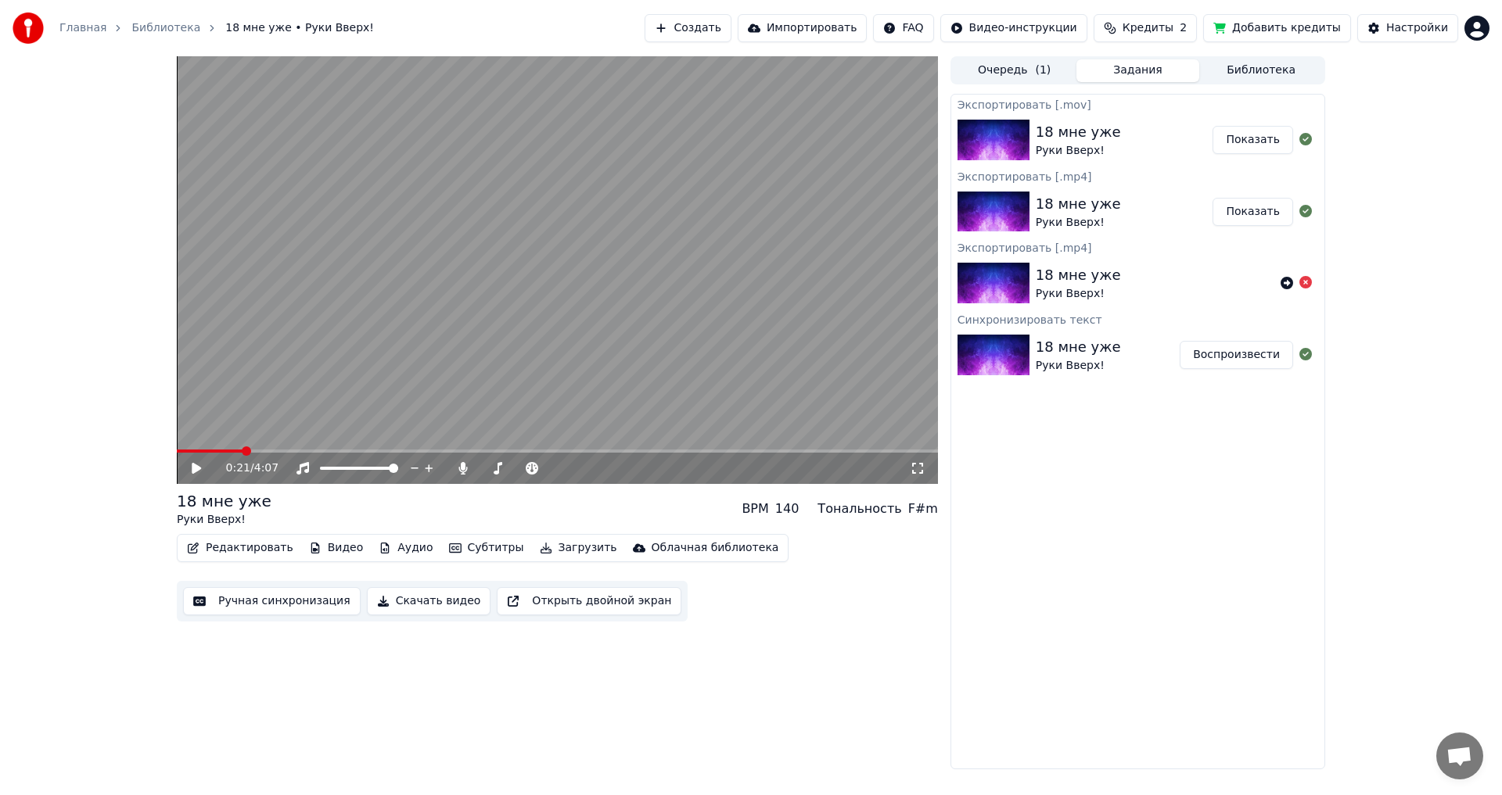
click at [1260, 136] on button "Показать" at bounding box center [1252, 140] width 81 height 28
